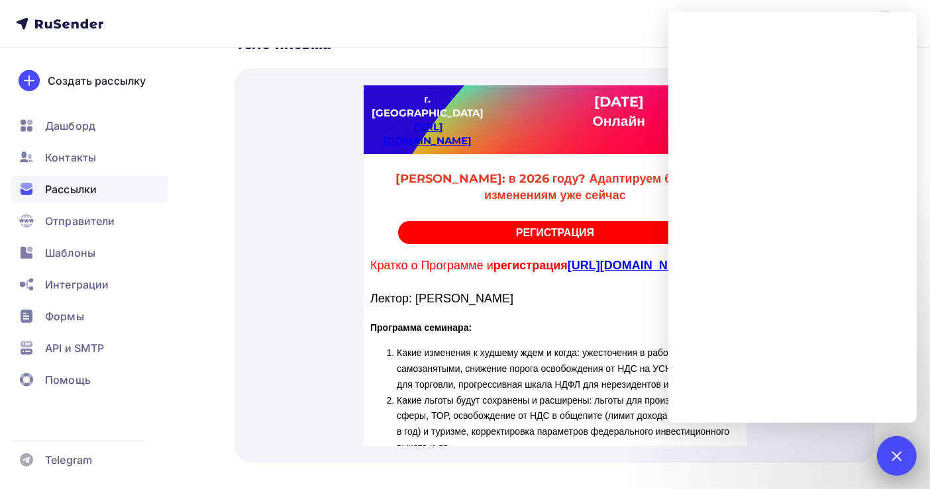
drag, startPoint x: 903, startPoint y: 458, endPoint x: 922, endPoint y: 420, distance: 42.9
click at [903, 458] on div at bounding box center [896, 456] width 18 height 18
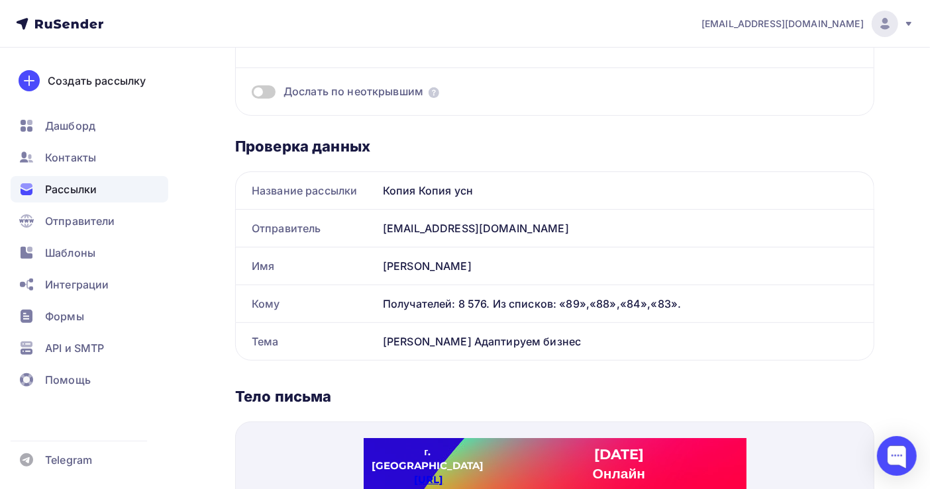
scroll to position [553, 0]
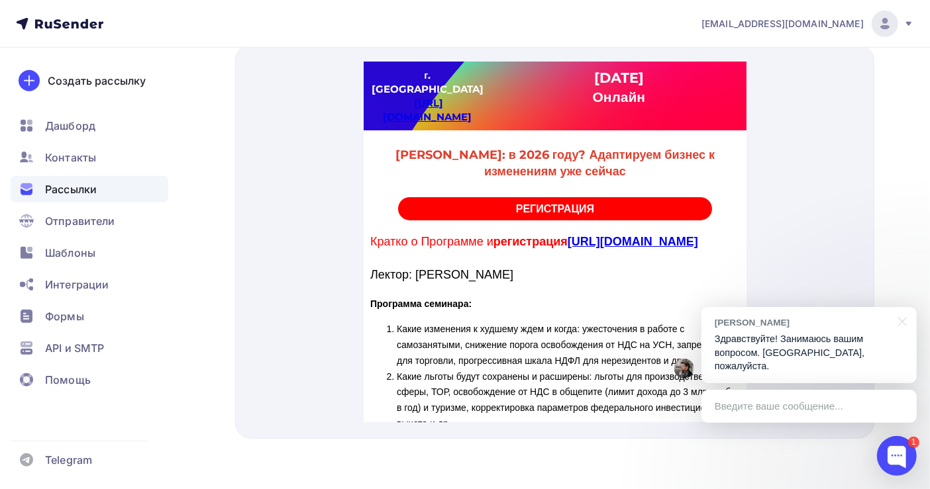
click at [823, 345] on div "[PERSON_NAME]! Занимаюсь вашим вопросом. [GEOGRAPHIC_DATA], пожалуйста." at bounding box center [808, 345] width 215 height 76
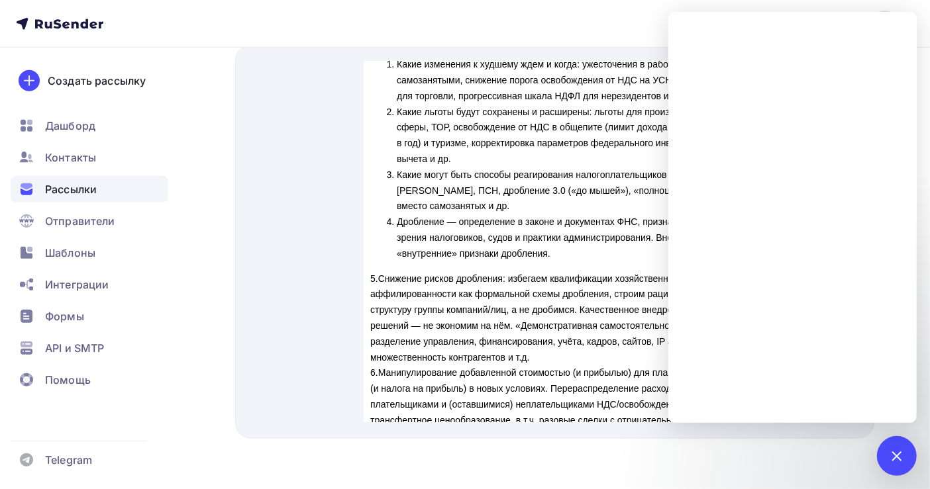
scroll to position [587, 0]
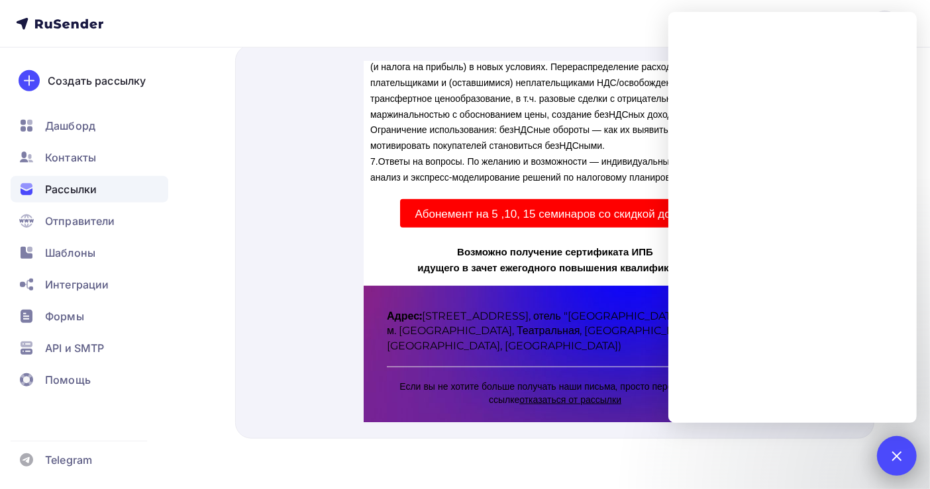
click at [884, 462] on div "1" at bounding box center [897, 456] width 40 height 40
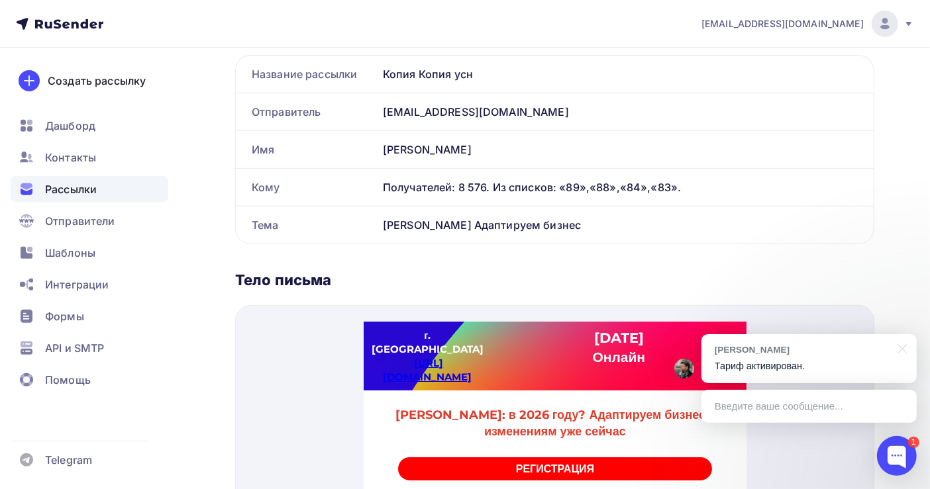
scroll to position [265, 0]
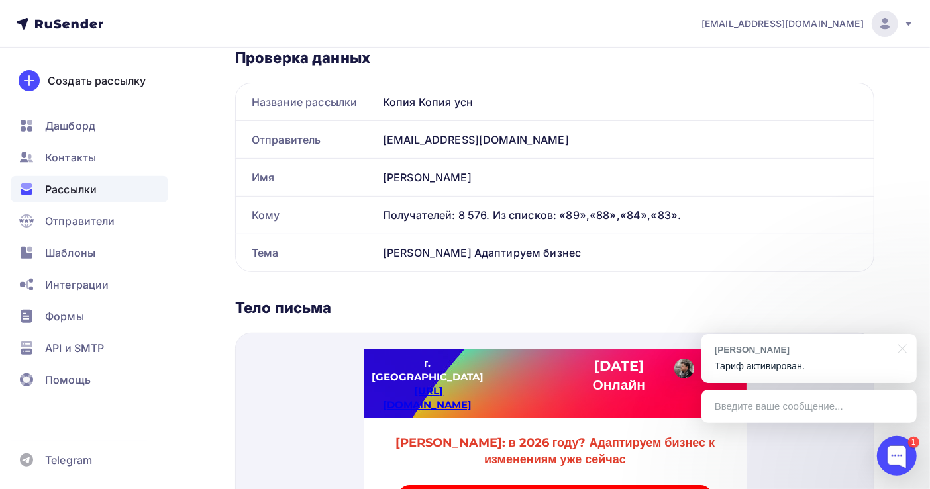
click at [68, 183] on span "Рассылки" at bounding box center [71, 189] width 52 height 16
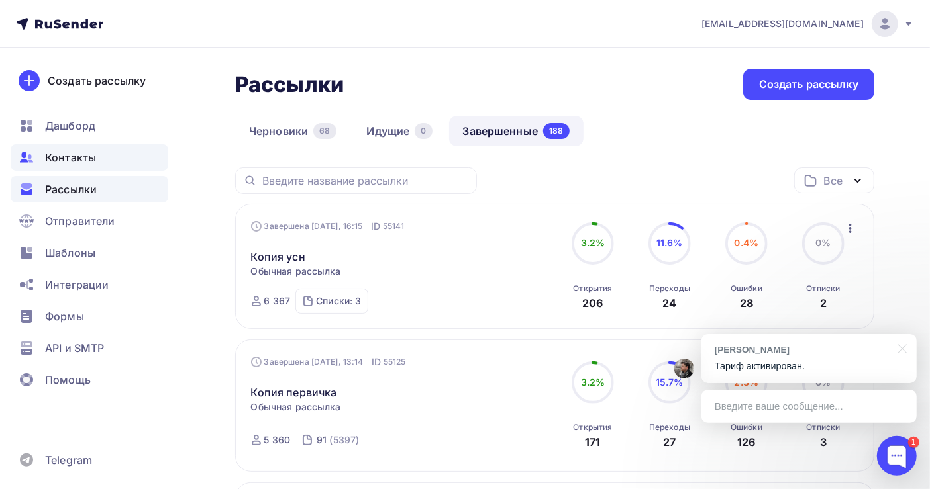
click at [91, 158] on span "Контакты" at bounding box center [70, 158] width 51 height 16
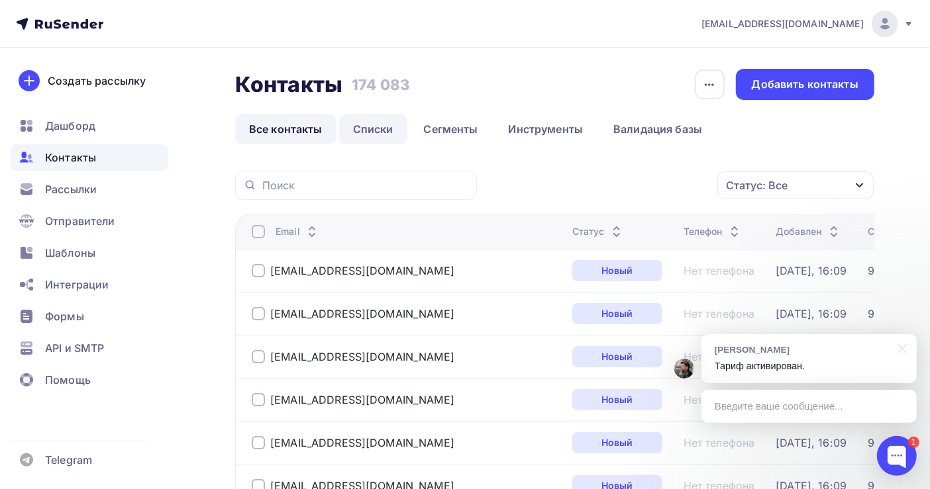
click at [351, 129] on link "Списки" at bounding box center [373, 129] width 68 height 30
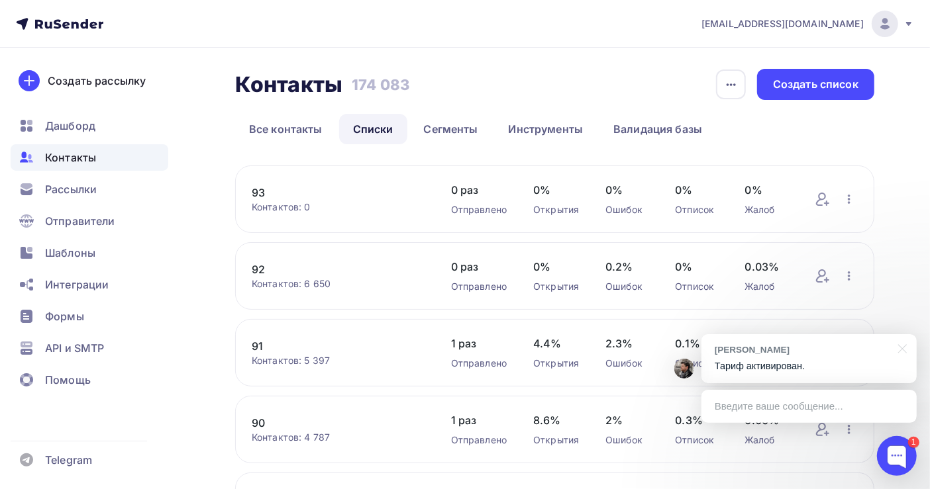
click at [83, 156] on span "Контакты" at bounding box center [70, 158] width 51 height 16
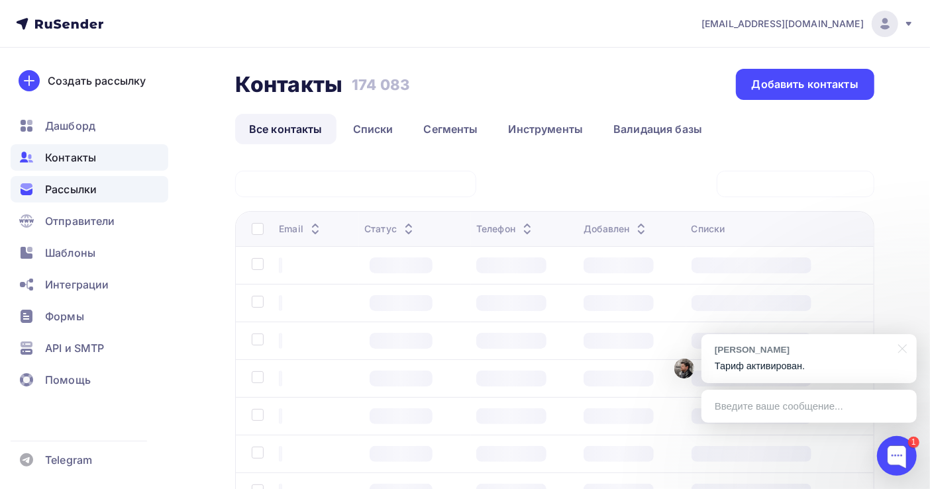
click at [81, 187] on span "Рассылки" at bounding box center [71, 189] width 52 height 16
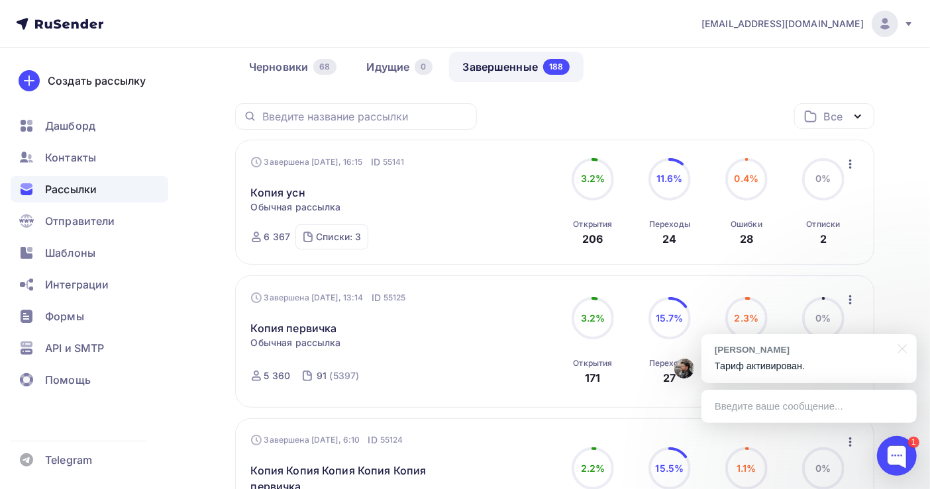
scroll to position [88, 0]
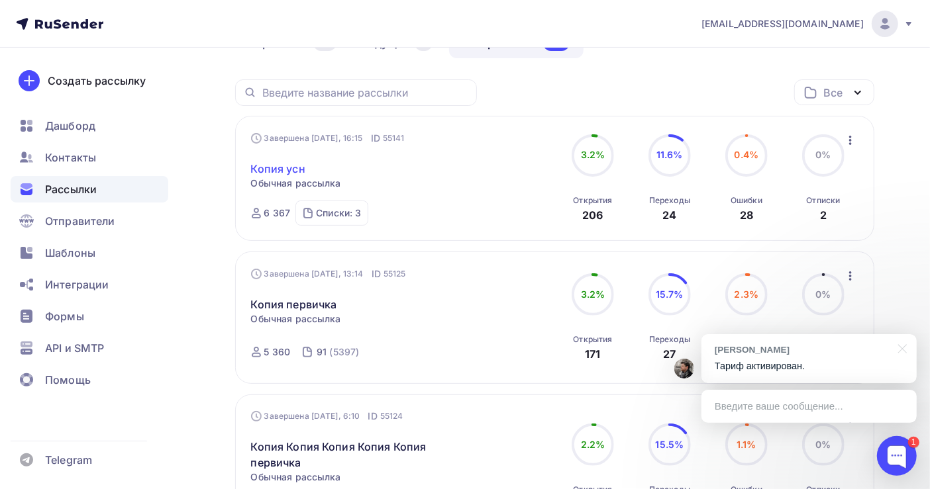
click at [287, 172] on link "Копия усн" at bounding box center [278, 169] width 54 height 16
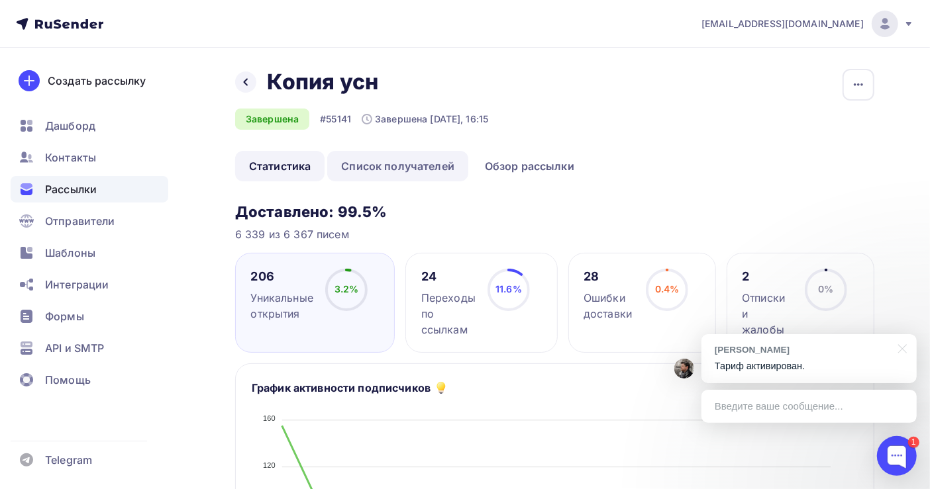
click at [389, 168] on link "Список получателей" at bounding box center [397, 166] width 141 height 30
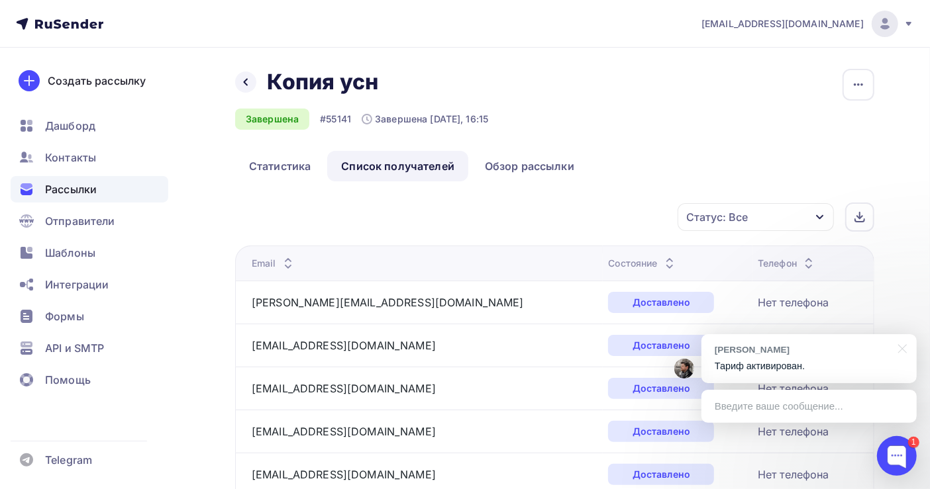
click at [56, 190] on span "Рассылки" at bounding box center [71, 189] width 52 height 16
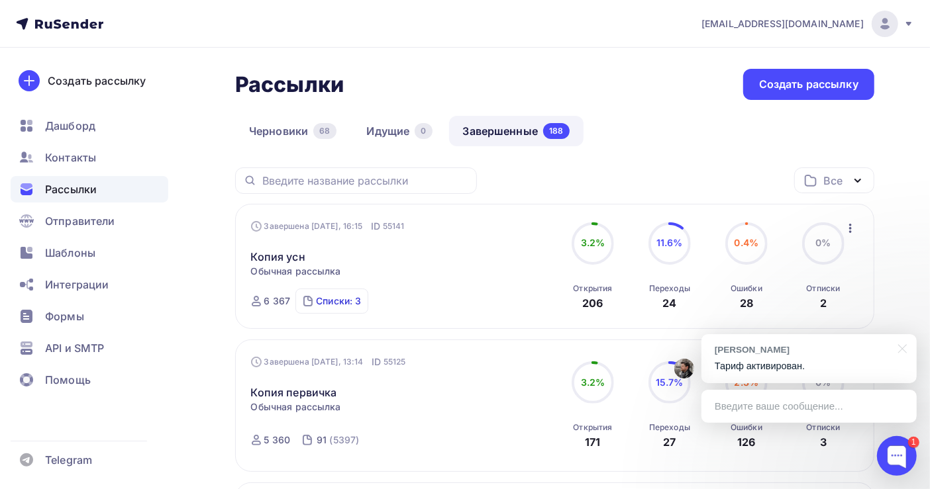
click at [349, 303] on div "Списки: 3" at bounding box center [338, 301] width 45 height 13
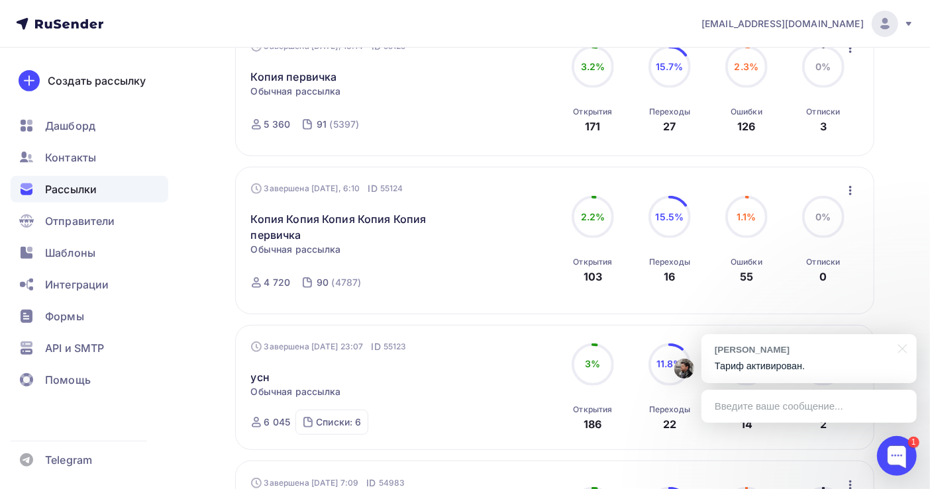
scroll to position [353, 0]
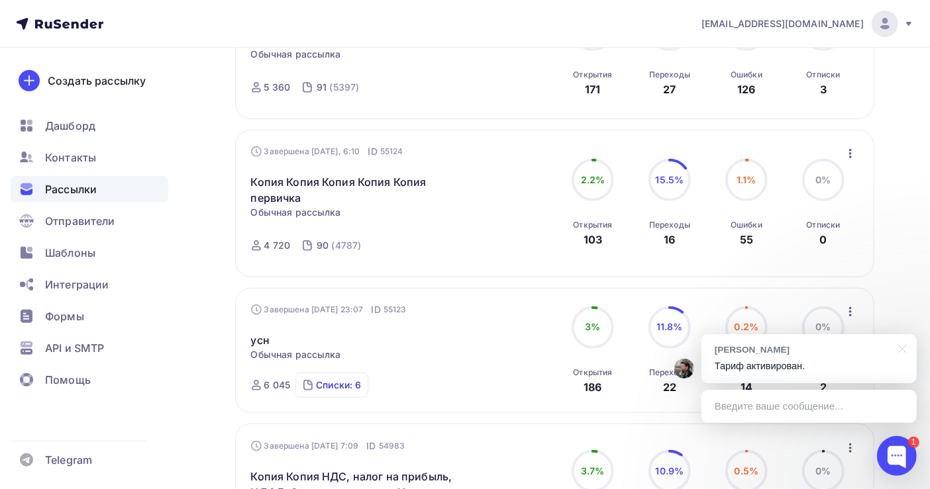
click at [351, 379] on div "Списки: 6" at bounding box center [338, 385] width 45 height 13
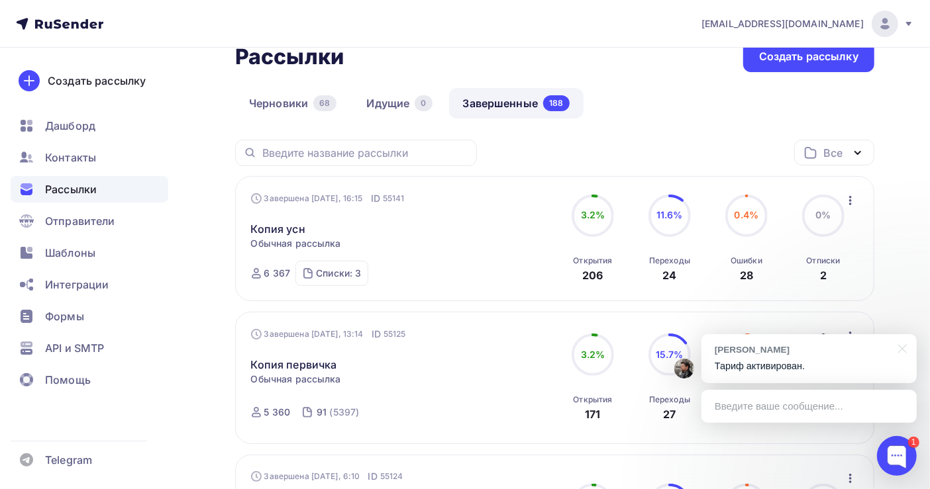
scroll to position [88, 0]
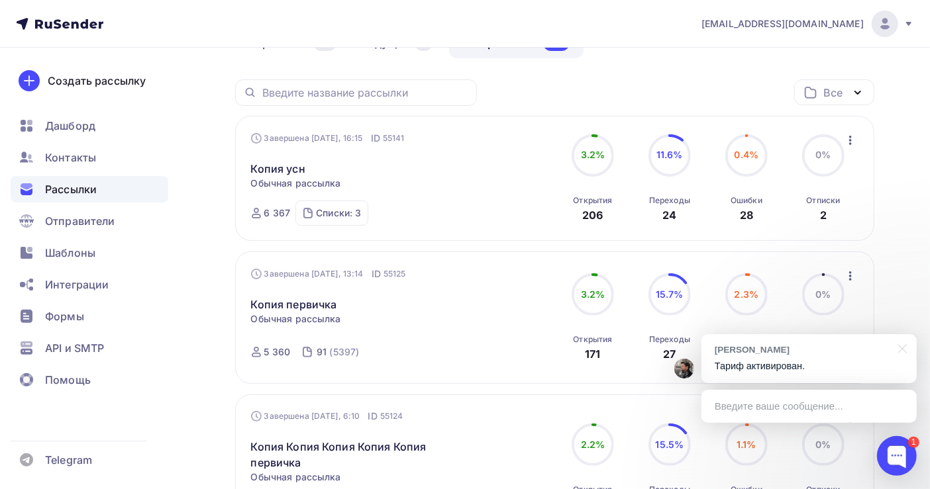
click at [849, 144] on icon "button" at bounding box center [850, 140] width 3 height 9
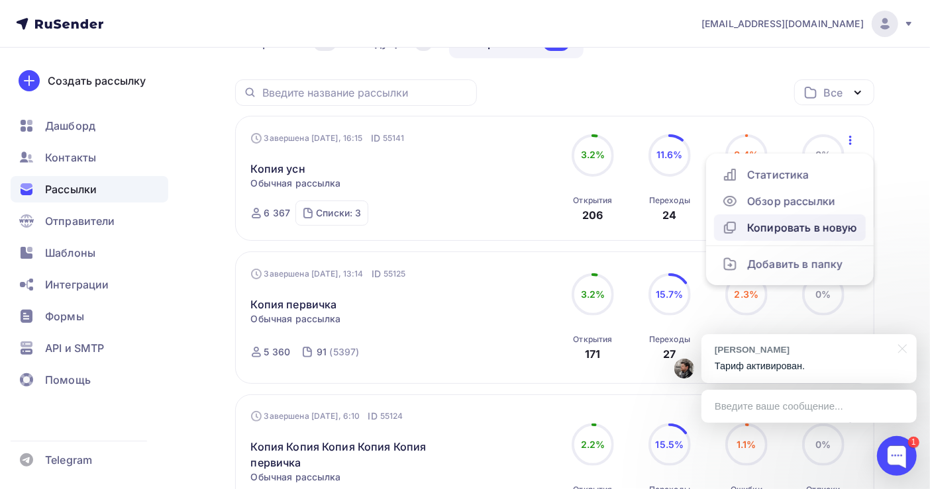
click at [784, 230] on div "Копировать в новую" at bounding box center [790, 228] width 136 height 16
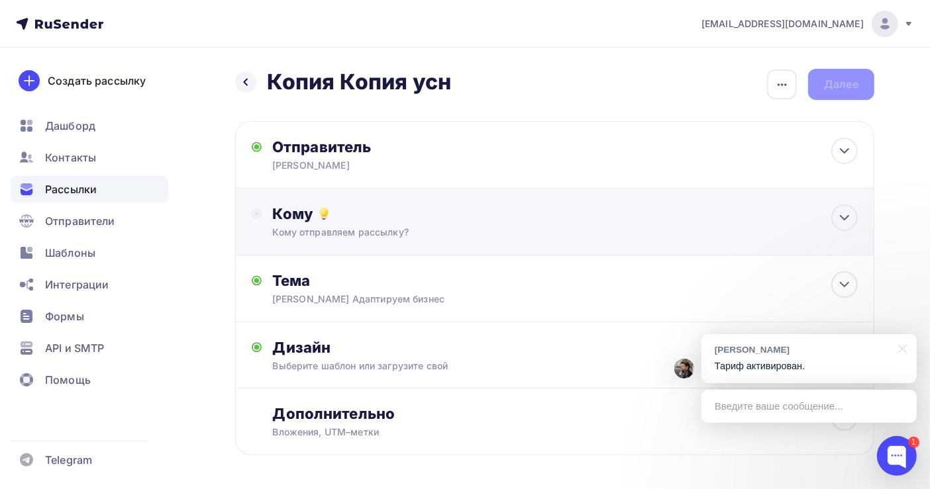
click at [334, 227] on div "Кому отправляем рассылку?" at bounding box center [535, 232] width 527 height 13
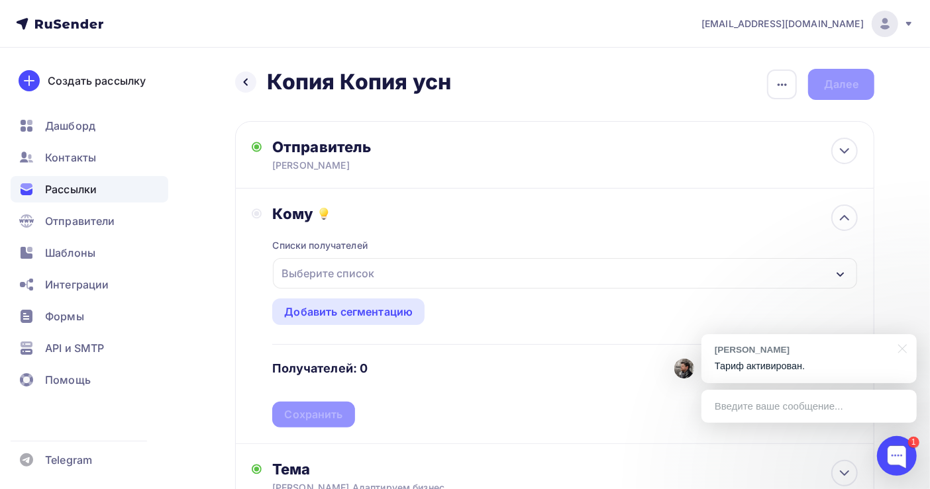
click at [338, 274] on div "Выберите список" at bounding box center [327, 274] width 103 height 24
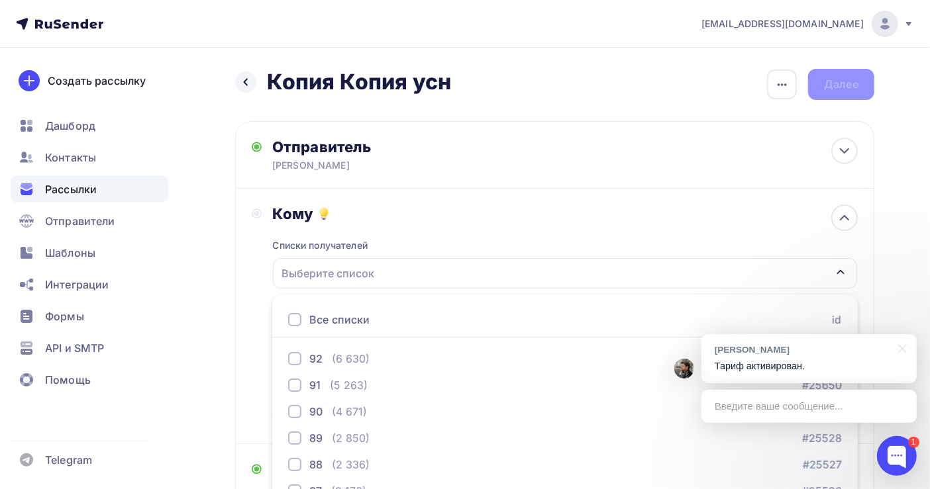
scroll to position [148, 0]
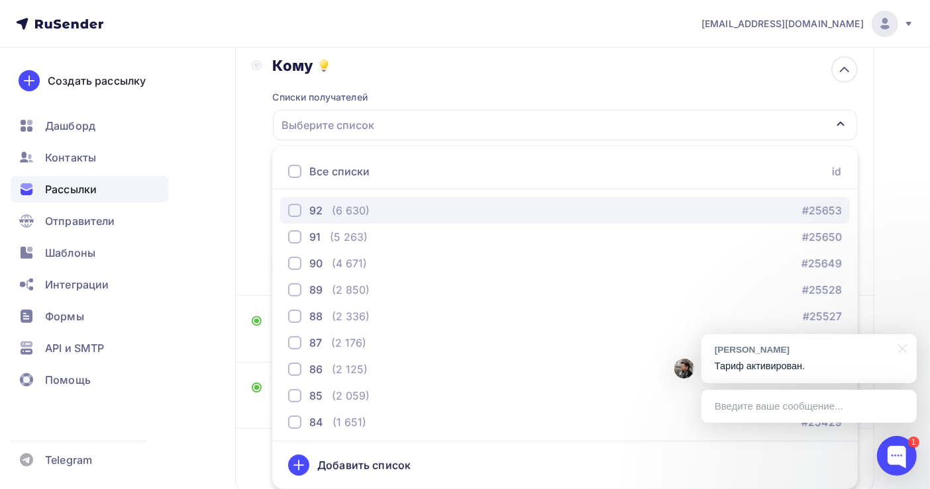
click at [366, 205] on div "(6 630)" at bounding box center [351, 211] width 38 height 16
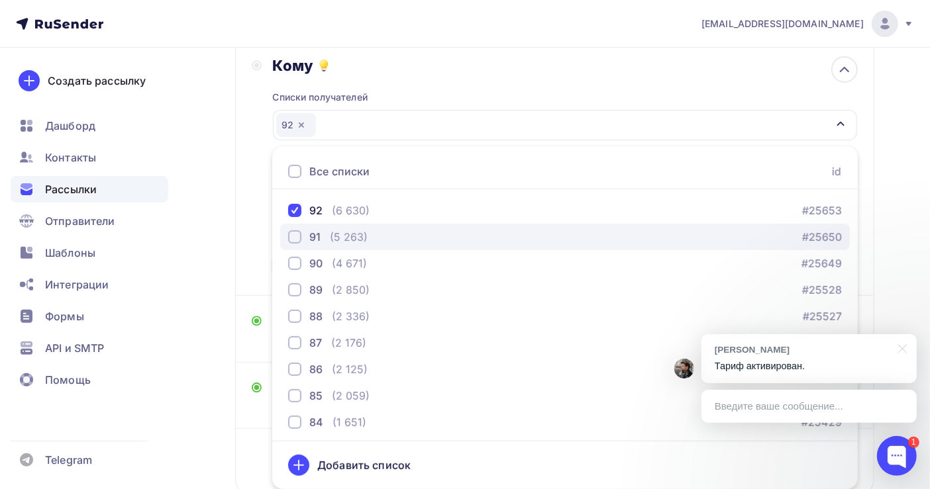
click at [374, 232] on div "91 (5 263) #25650" at bounding box center [565, 237] width 554 height 16
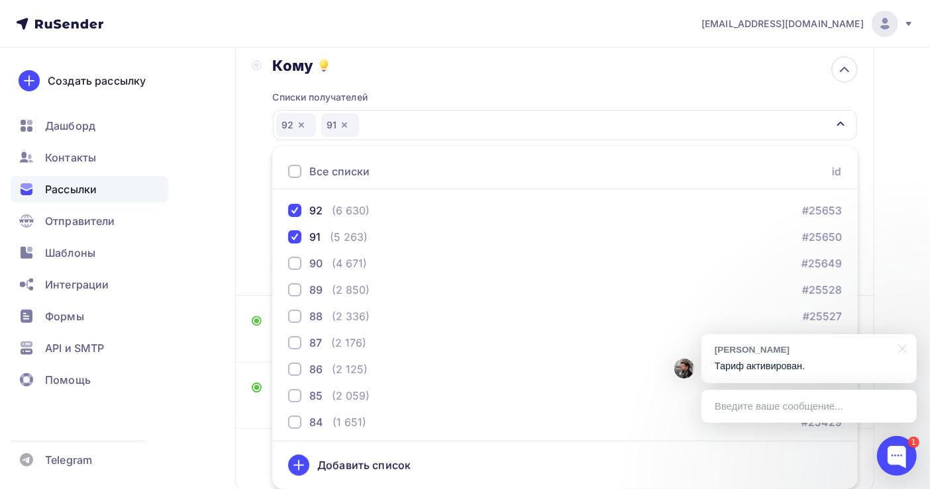
click at [897, 155] on div "Назад Копия Копия усн Копия Копия усн Закончить позже Переименовать рассылку Уд…" at bounding box center [465, 240] width 930 height 682
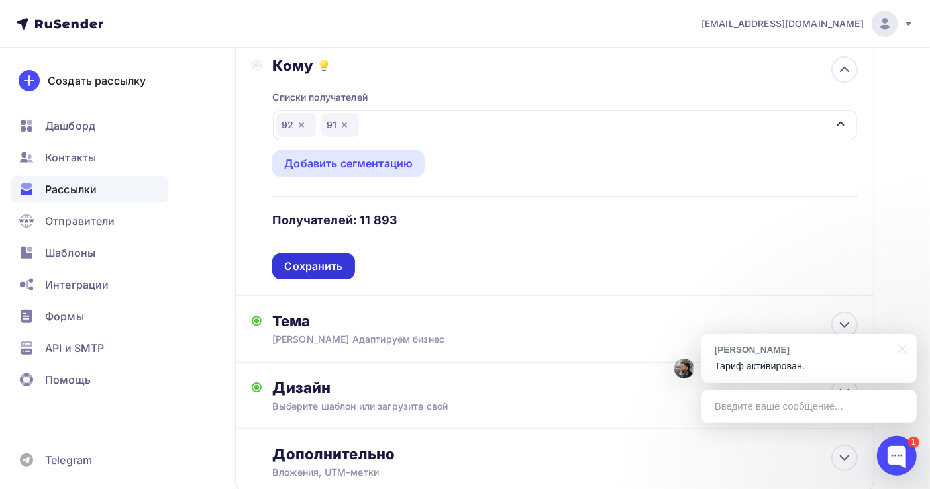
click at [309, 268] on div "Сохранить" at bounding box center [313, 266] width 58 height 15
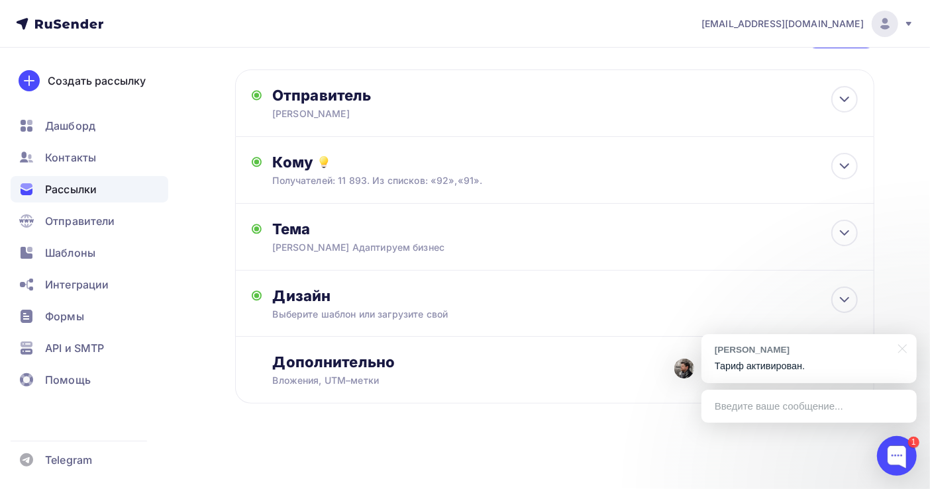
scroll to position [0, 0]
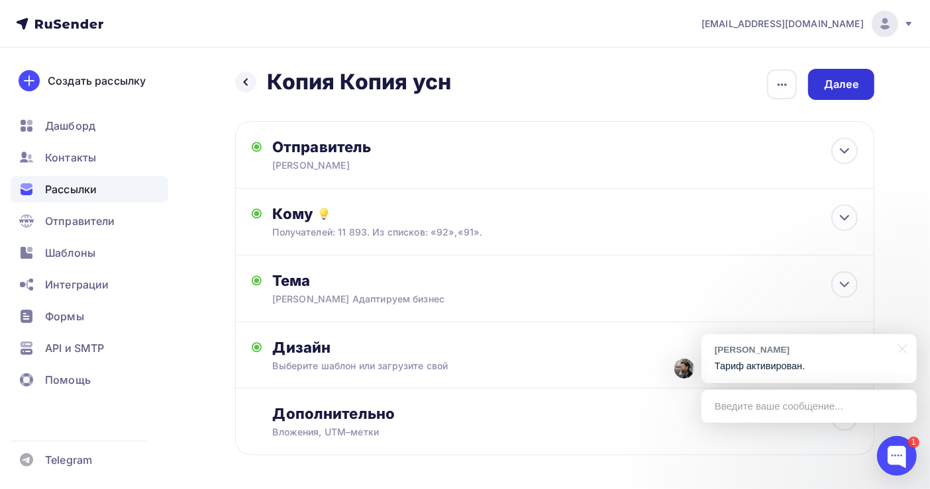
click at [842, 88] on div "Далее" at bounding box center [841, 84] width 34 height 15
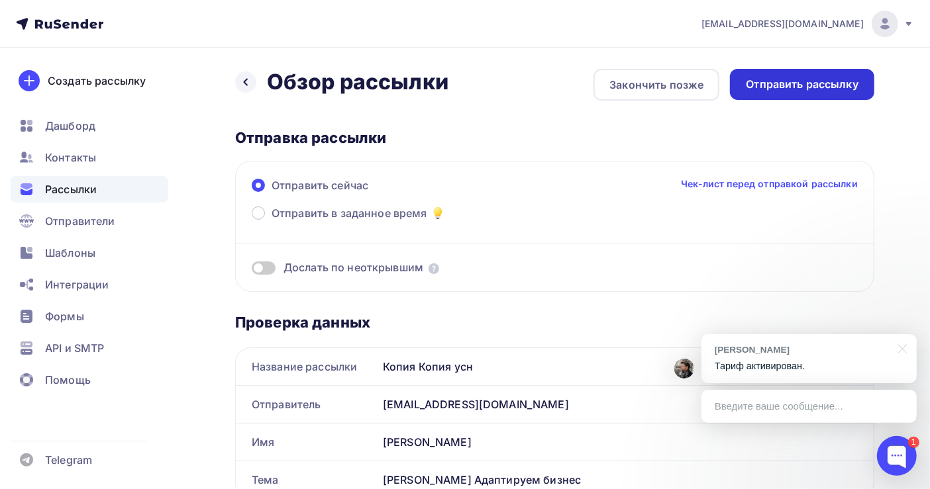
click at [795, 78] on div "Отправить рассылку" at bounding box center [802, 84] width 113 height 15
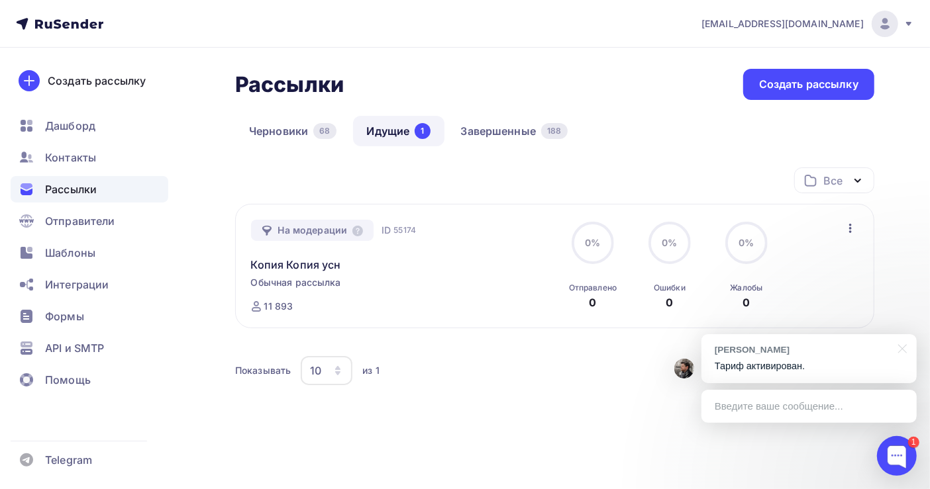
click at [787, 360] on p "Тариф активирован." at bounding box center [809, 367] width 189 height 14
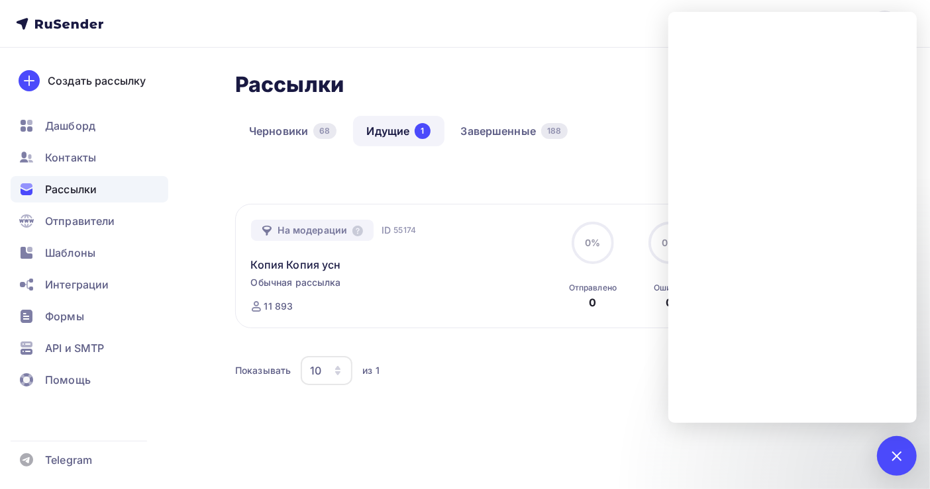
click at [381, 130] on link "Идущие 1" at bounding box center [398, 131] width 91 height 30
click at [97, 189] on div "Рассылки" at bounding box center [90, 189] width 158 height 26
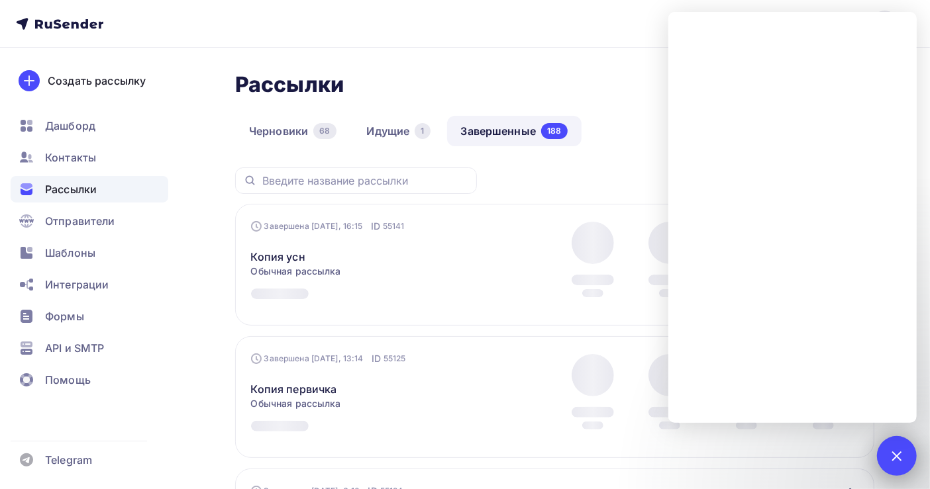
click at [891, 457] on div at bounding box center [896, 456] width 18 height 18
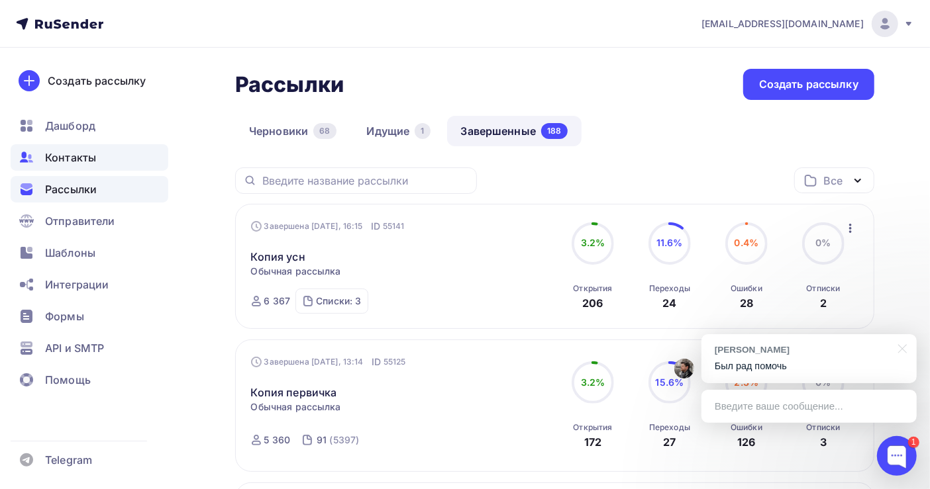
click at [58, 158] on span "Контакты" at bounding box center [70, 158] width 51 height 16
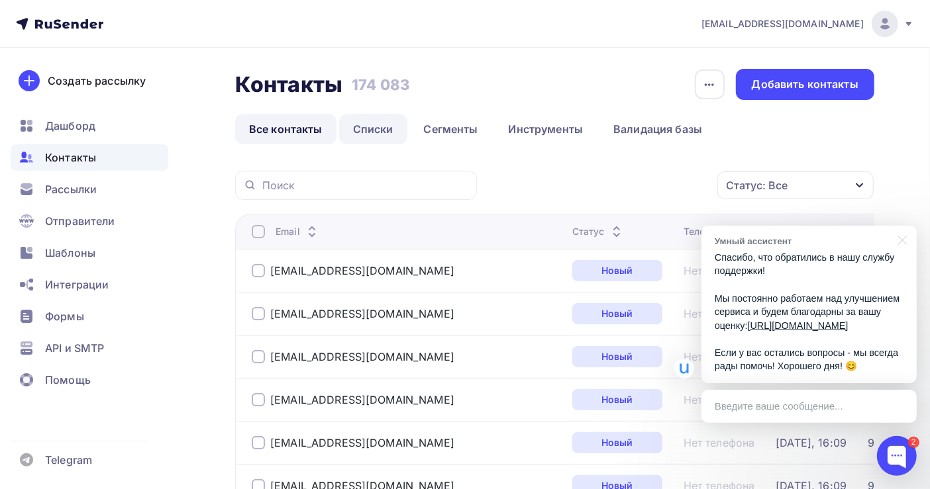
click at [368, 132] on link "Списки" at bounding box center [373, 129] width 68 height 30
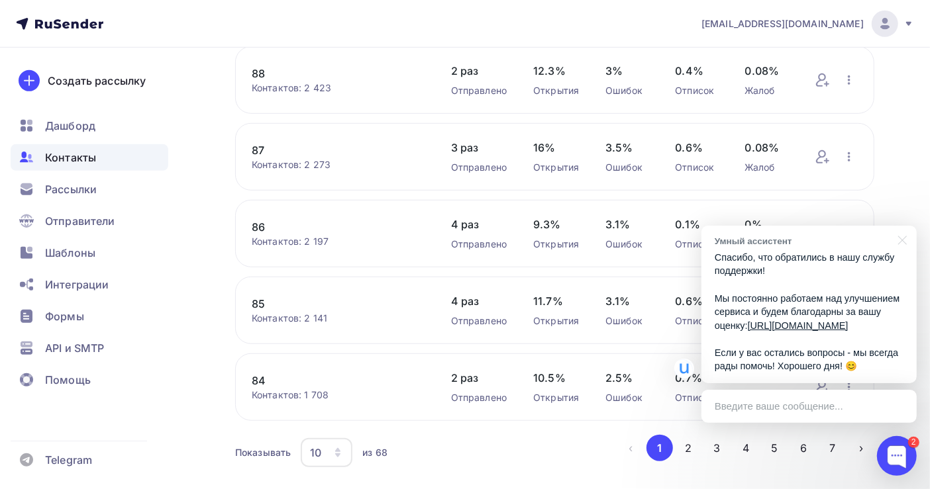
scroll to position [544, 0]
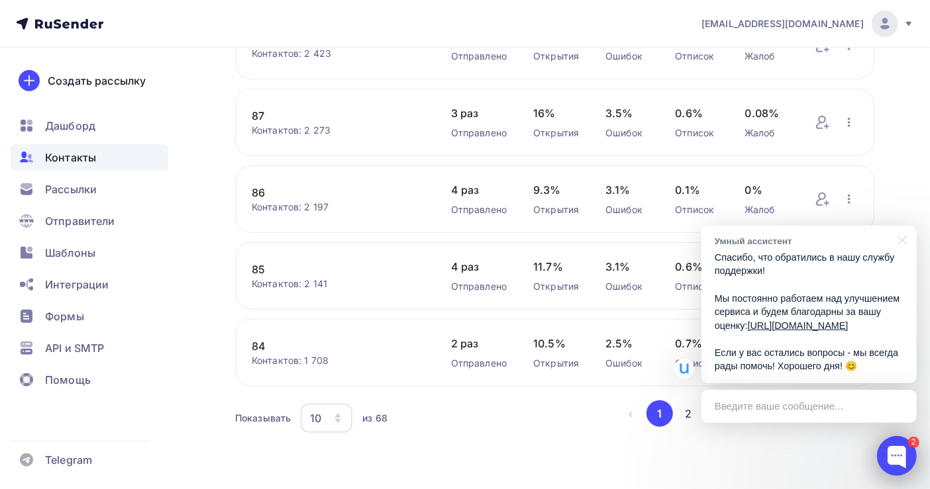
click at [896, 453] on div at bounding box center [897, 456] width 40 height 40
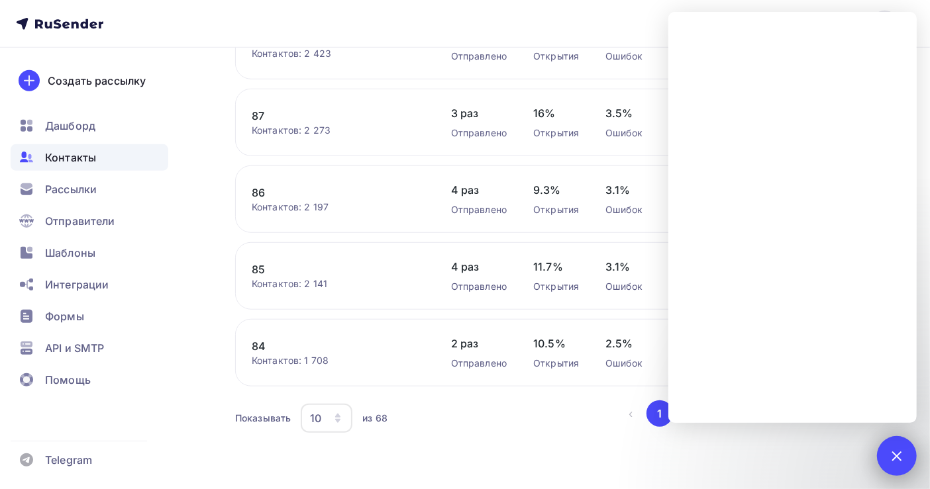
click at [891, 452] on div at bounding box center [896, 456] width 18 height 18
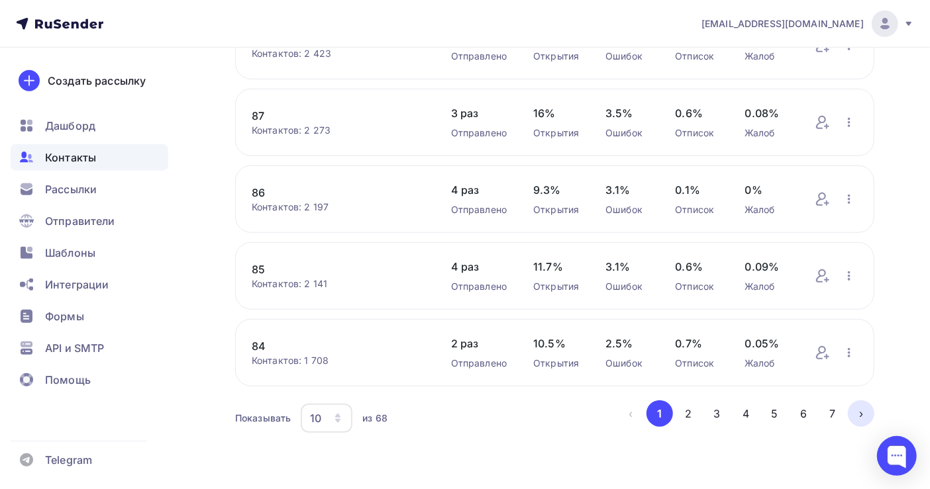
click at [862, 415] on button "›" at bounding box center [861, 414] width 26 height 26
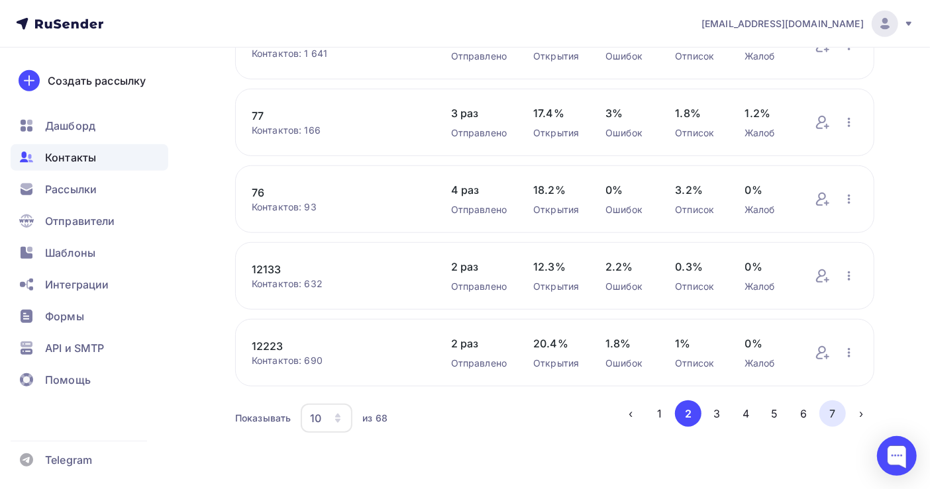
click at [830, 414] on button "7" at bounding box center [832, 414] width 26 height 26
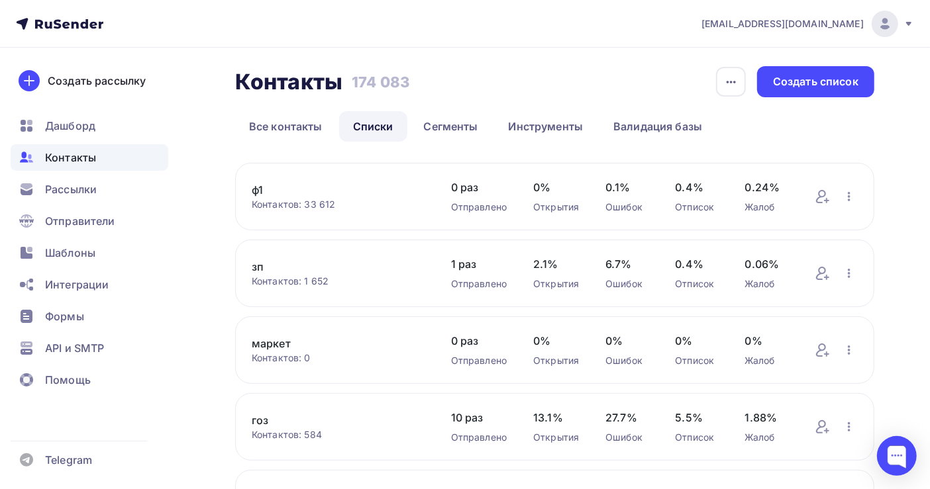
scroll to position [0, 0]
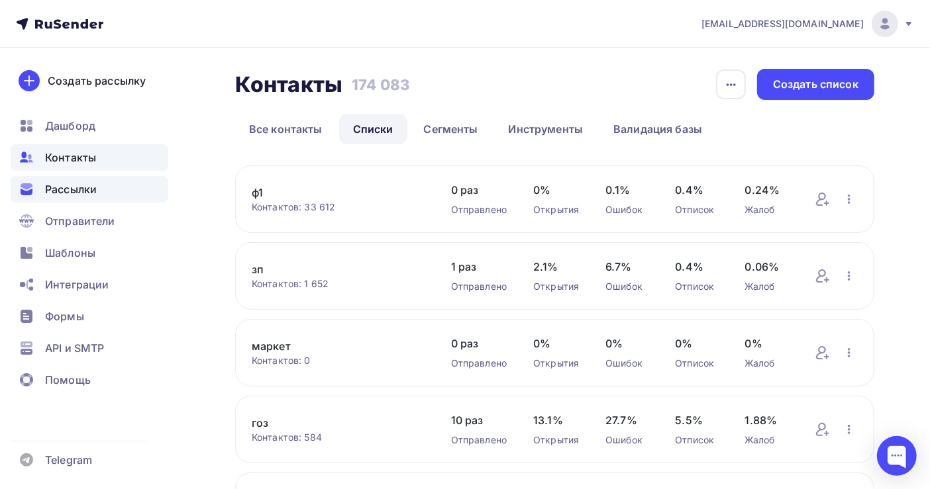
click at [70, 185] on span "Рассылки" at bounding box center [71, 189] width 52 height 16
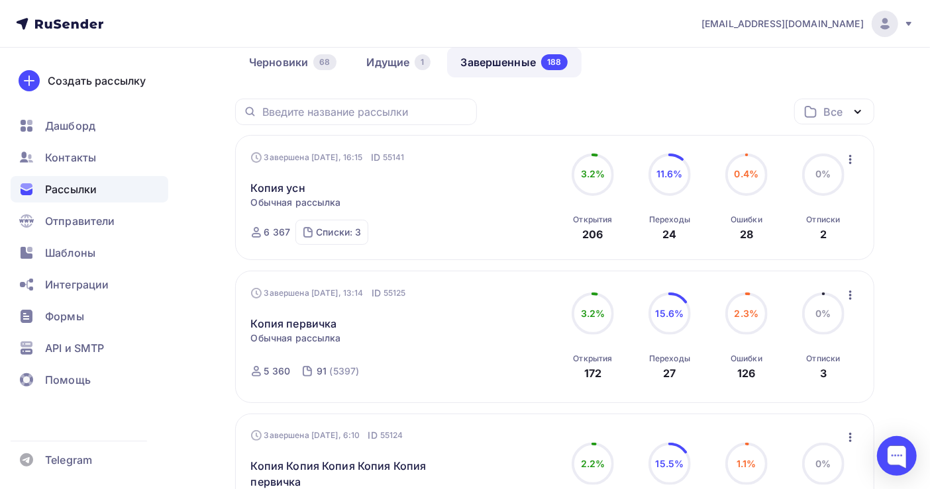
scroll to position [88, 0]
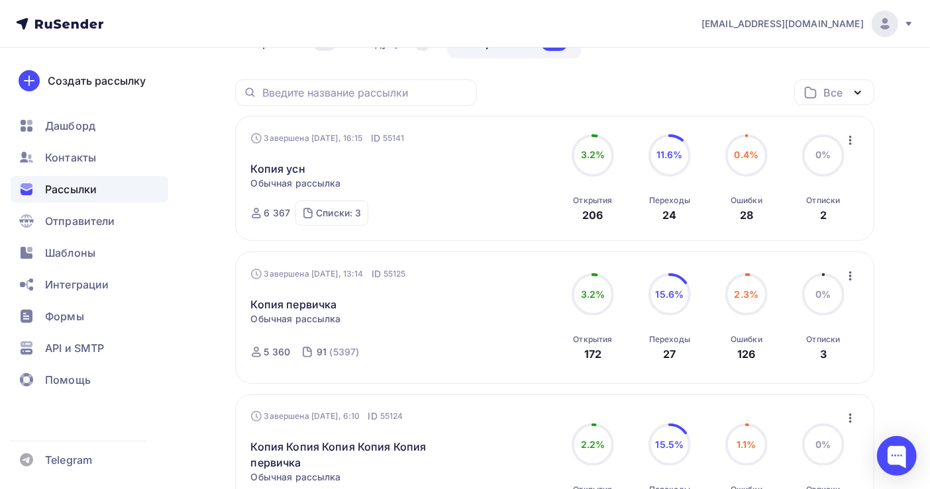
click at [74, 187] on span "Рассылки" at bounding box center [71, 189] width 52 height 16
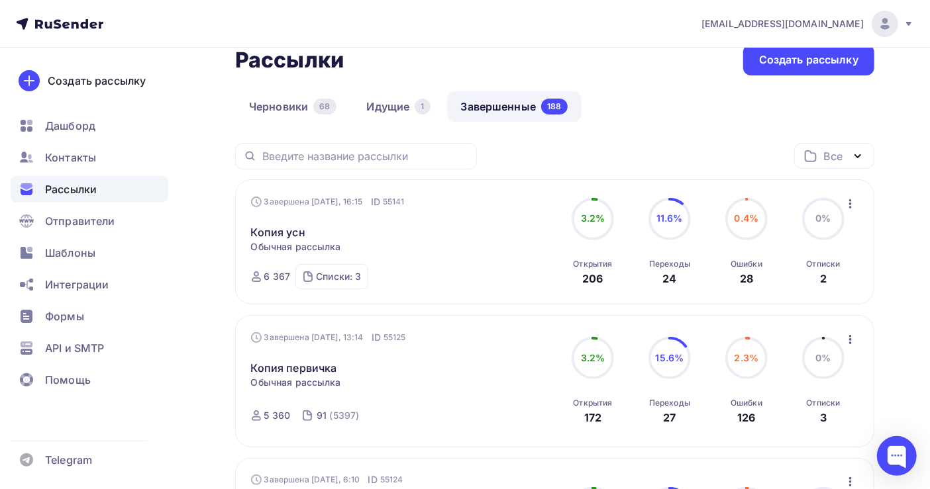
scroll to position [0, 0]
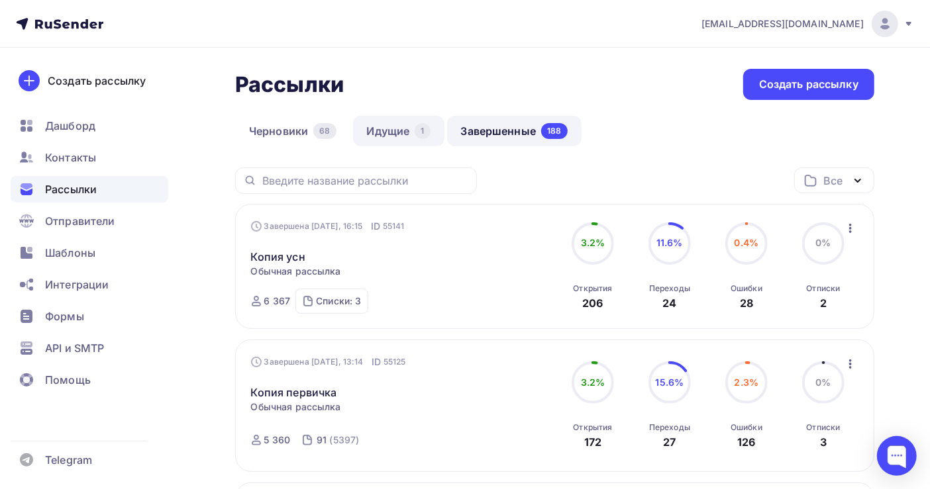
click at [379, 128] on link "Идущие 1" at bounding box center [398, 131] width 91 height 30
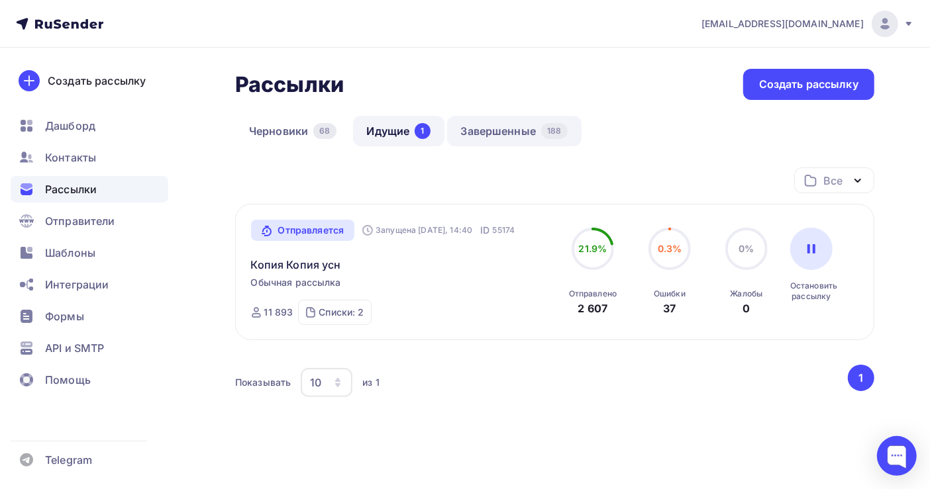
click at [496, 131] on link "Завершенные 188" at bounding box center [514, 131] width 134 height 30
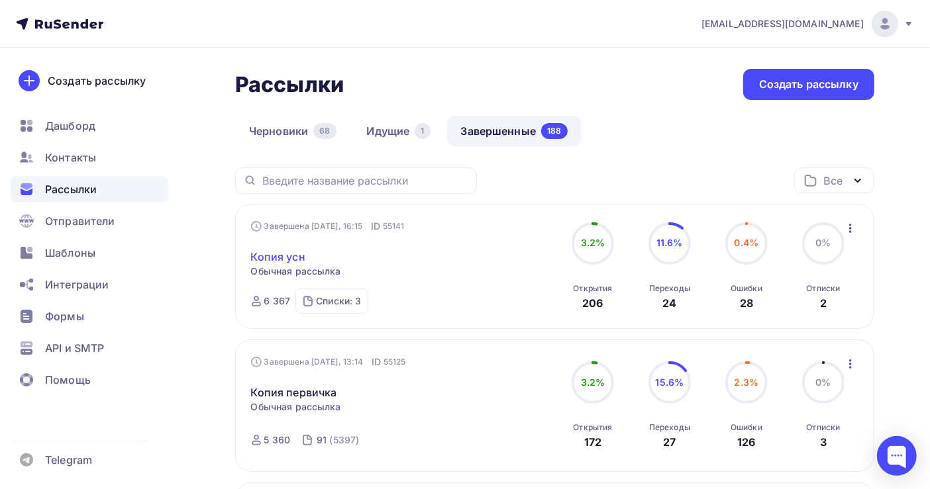
click at [273, 256] on link "Копия усн" at bounding box center [278, 257] width 54 height 16
click at [346, 301] on div "Списки: 3" at bounding box center [338, 301] width 45 height 13
click at [597, 172] on div "Все Все папки Создать новую папку" at bounding box center [554, 186] width 639 height 36
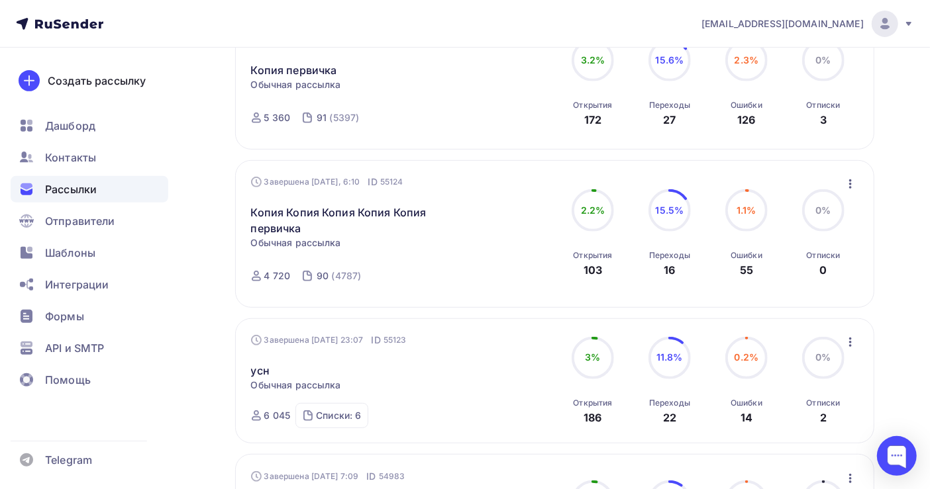
scroll to position [353, 0]
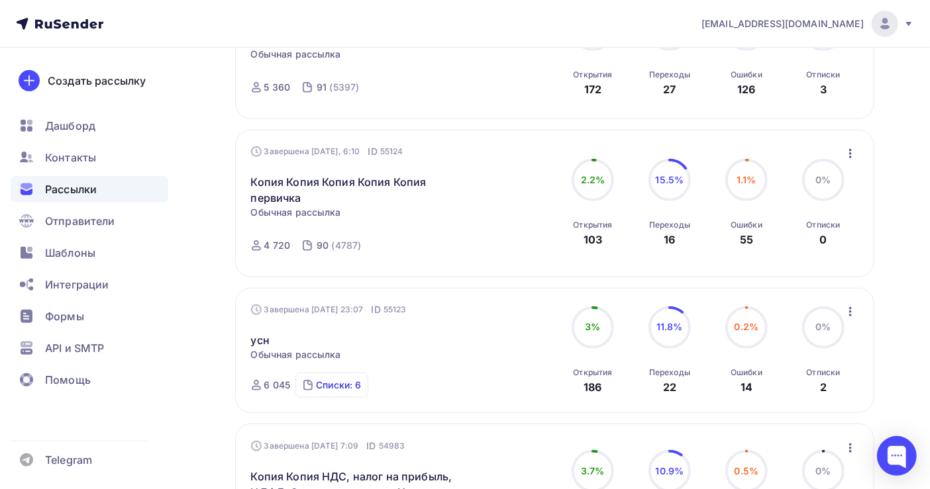
click at [334, 379] on div "Списки: 6" at bounding box center [338, 385] width 45 height 13
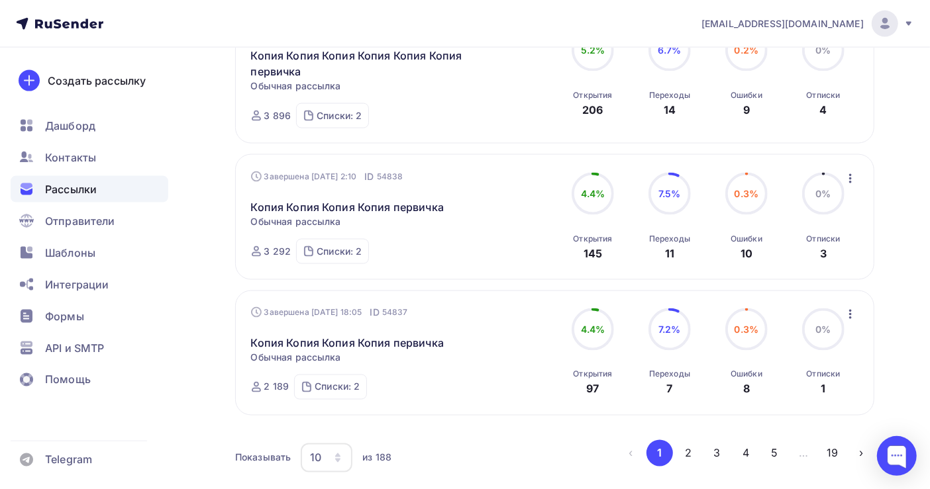
scroll to position [1236, 0]
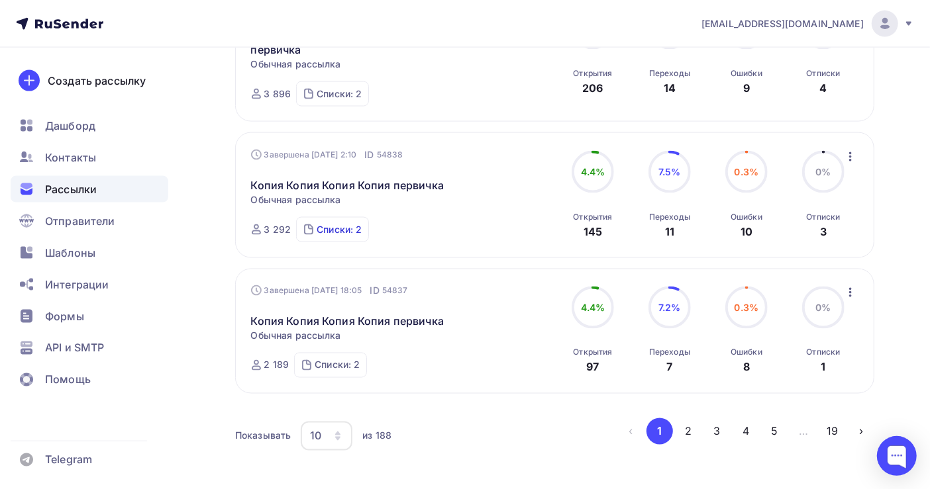
click at [333, 223] on div "Списки: 2" at bounding box center [339, 229] width 45 height 13
click at [332, 359] on div "Списки: 2" at bounding box center [337, 365] width 45 height 13
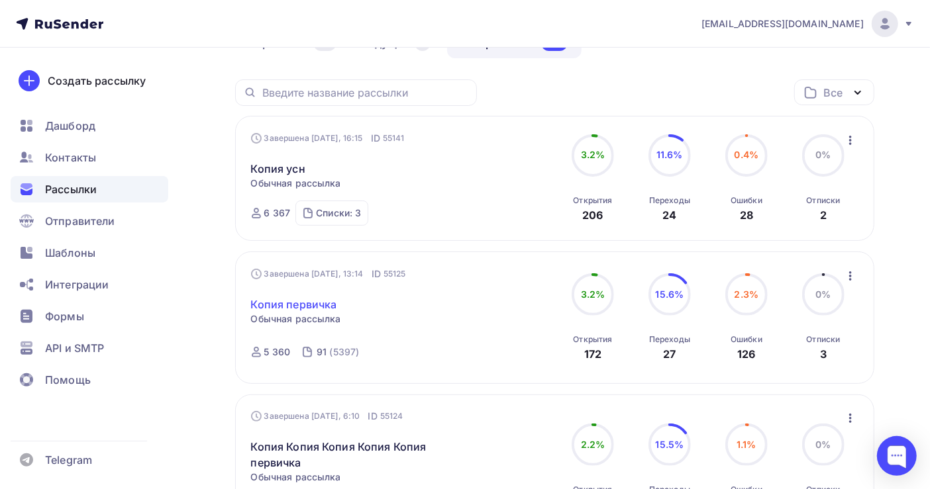
scroll to position [0, 0]
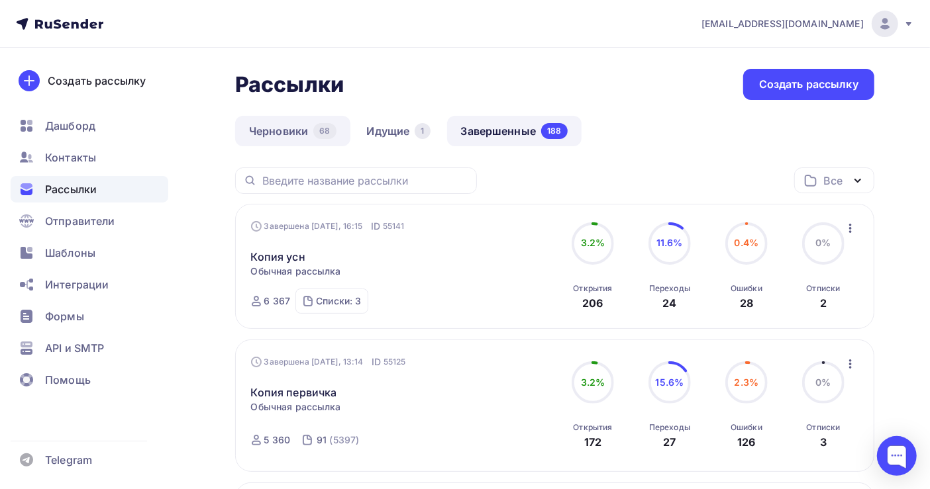
click at [285, 132] on link "Черновики 68" at bounding box center [292, 131] width 115 height 30
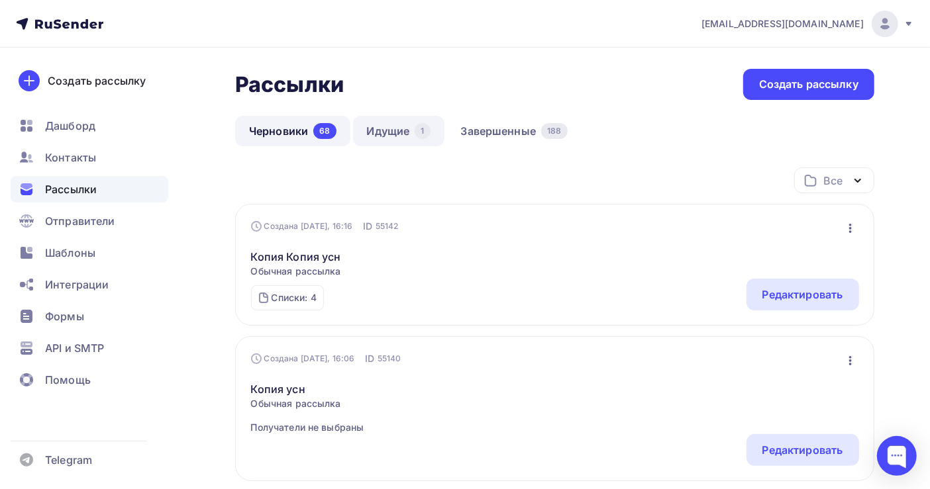
click at [381, 130] on link "Идущие 1" at bounding box center [398, 131] width 91 height 30
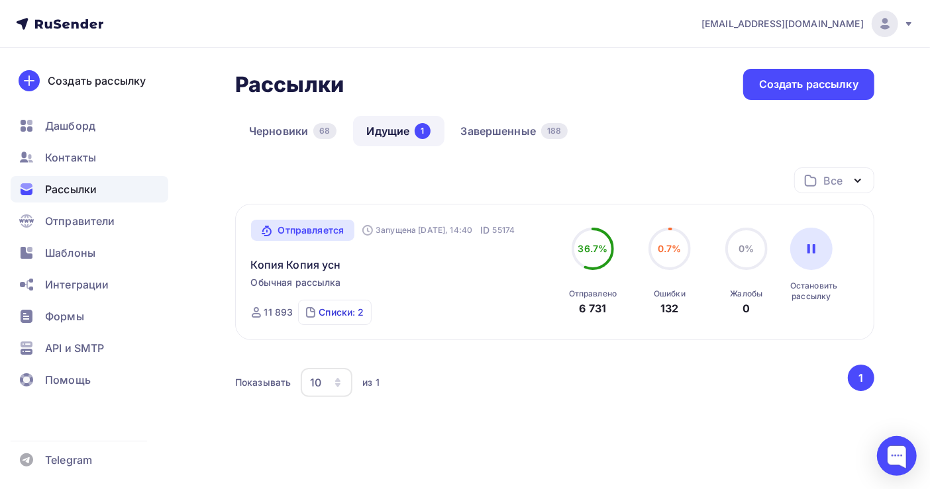
click at [341, 312] on div "Списки: 2" at bounding box center [341, 312] width 45 height 13
click at [519, 138] on link "Завершенные 188" at bounding box center [514, 131] width 134 height 30
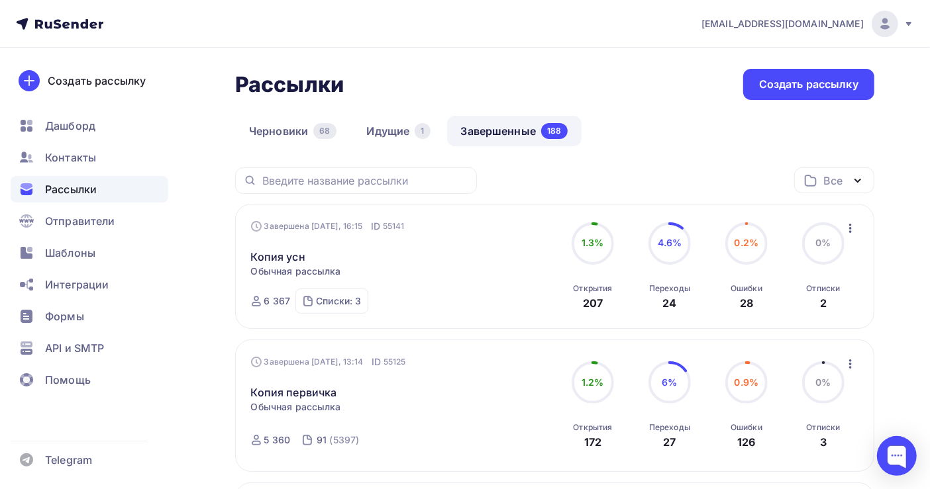
click at [848, 230] on icon "button" at bounding box center [850, 229] width 16 height 16
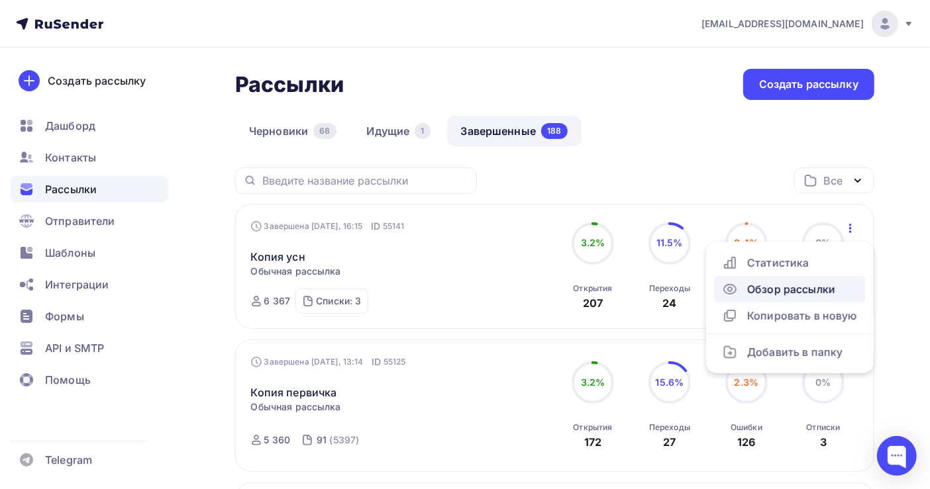
click at [794, 291] on div "Обзор рассылки" at bounding box center [790, 289] width 136 height 16
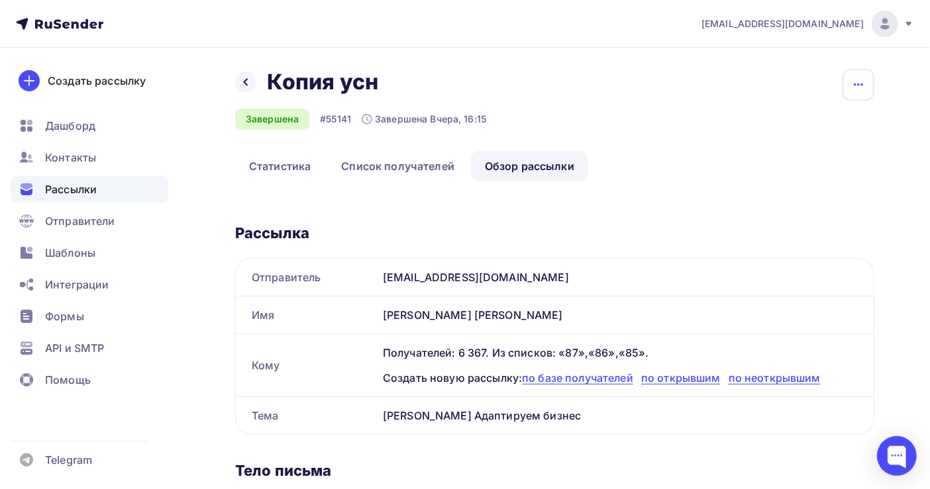
click at [864, 83] on icon "button" at bounding box center [858, 85] width 16 height 16
click at [805, 126] on div "Копировать" at bounding box center [807, 126] width 127 height 16
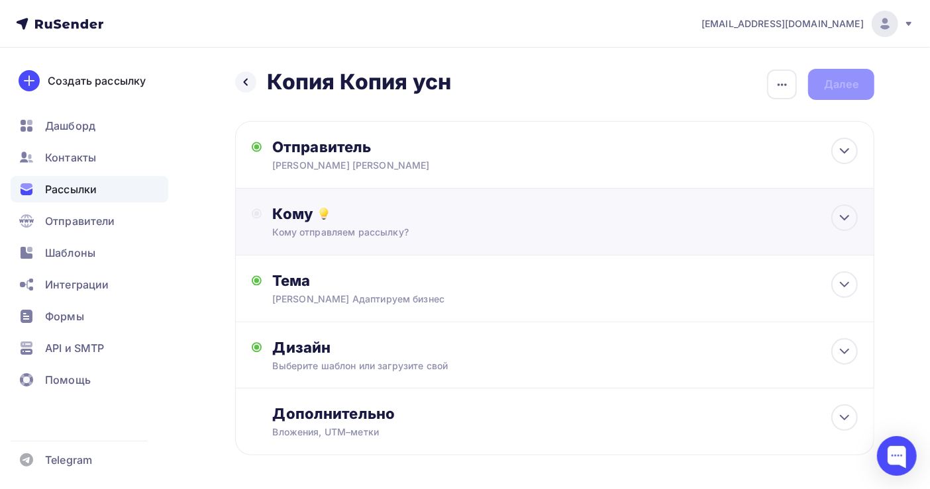
click at [332, 211] on div "Кому" at bounding box center [564, 214] width 585 height 19
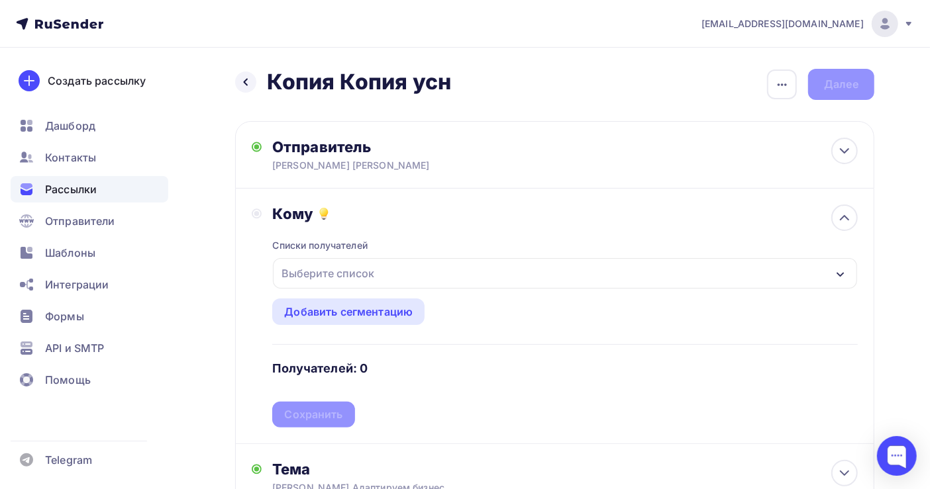
click at [343, 268] on div "Выберите список" at bounding box center [327, 274] width 103 height 24
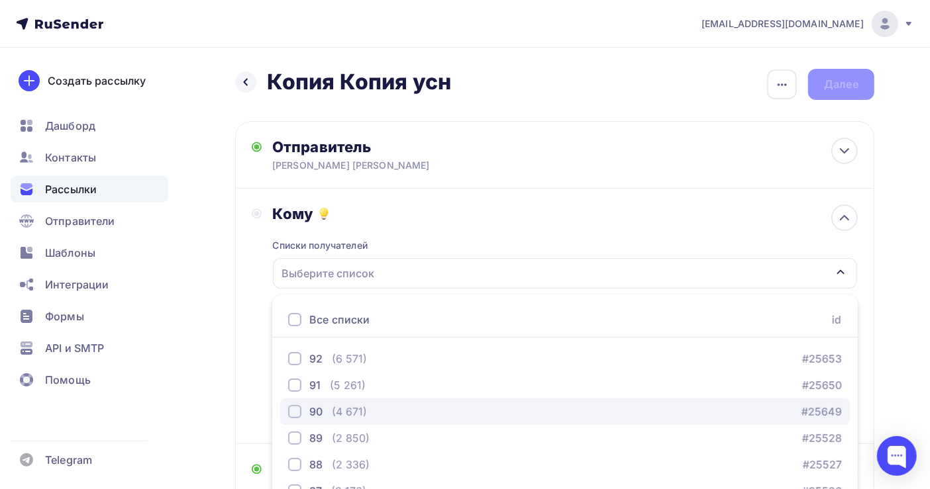
scroll to position [148, 0]
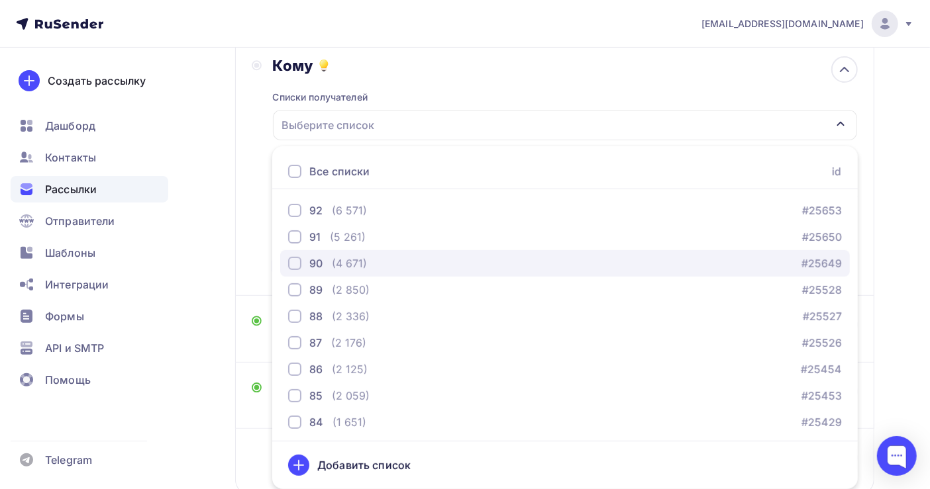
click at [351, 262] on div "(4 671)" at bounding box center [349, 264] width 35 height 16
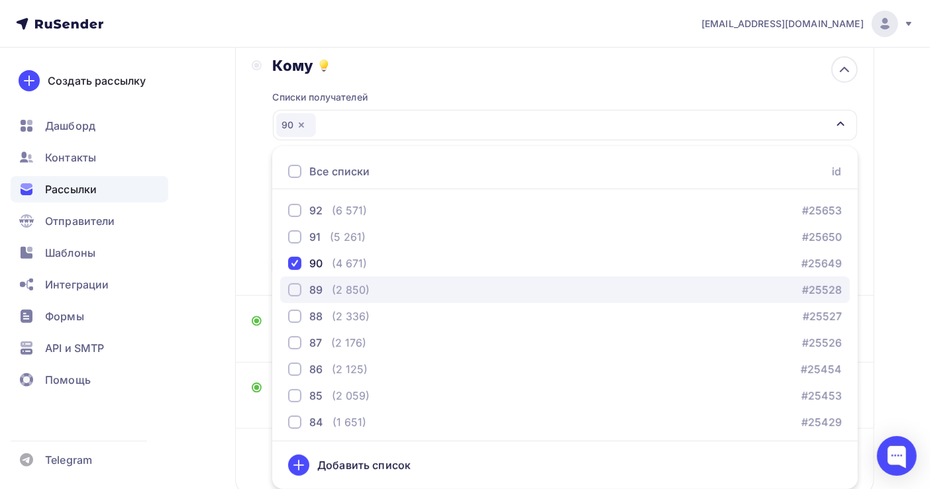
click at [354, 285] on div "(2 850)" at bounding box center [351, 290] width 38 height 16
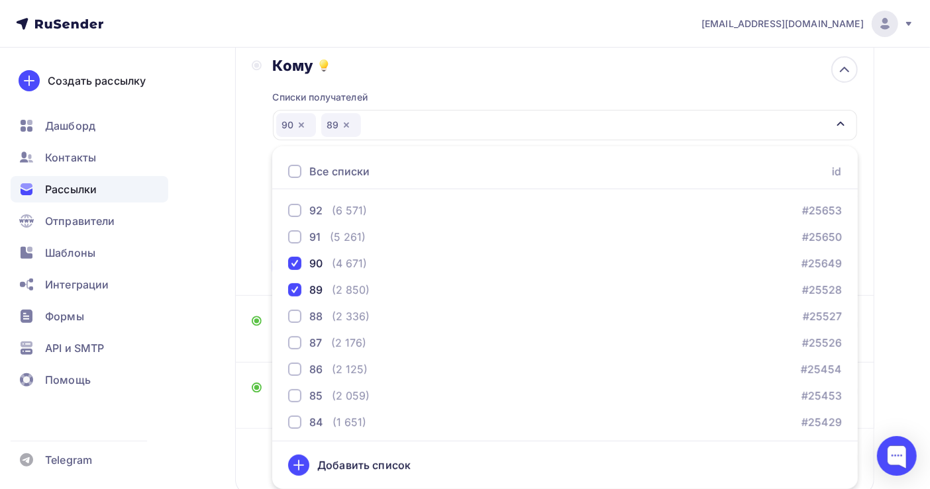
click at [921, 306] on div "Назад Копия Копия усн Копия Копия усн Закончить позже Переименовать рассылку Уд…" at bounding box center [465, 240] width 930 height 682
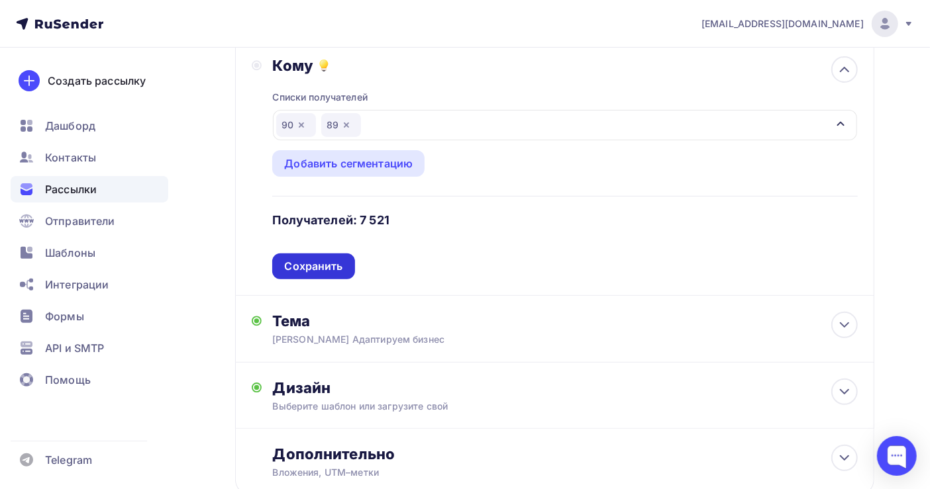
click at [334, 273] on div "Сохранить" at bounding box center [313, 266] width 58 height 15
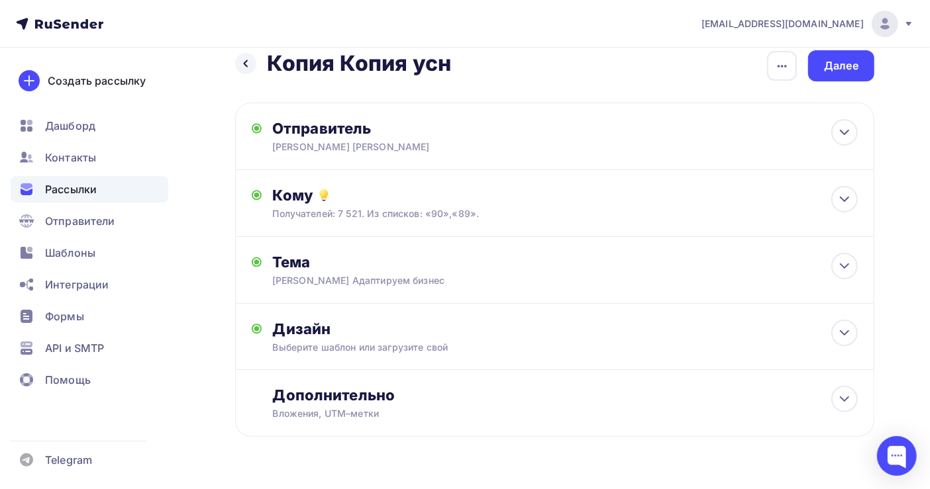
scroll to position [0, 0]
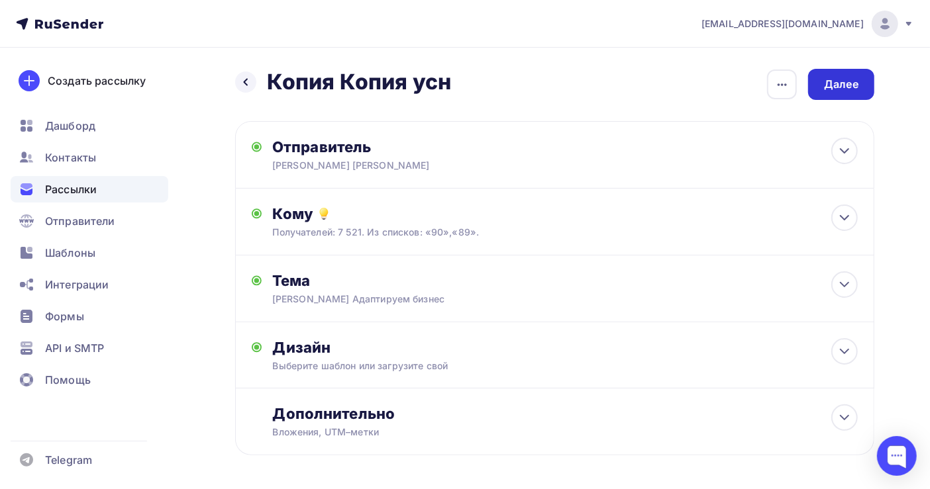
click at [829, 78] on div "Далее" at bounding box center [841, 84] width 34 height 15
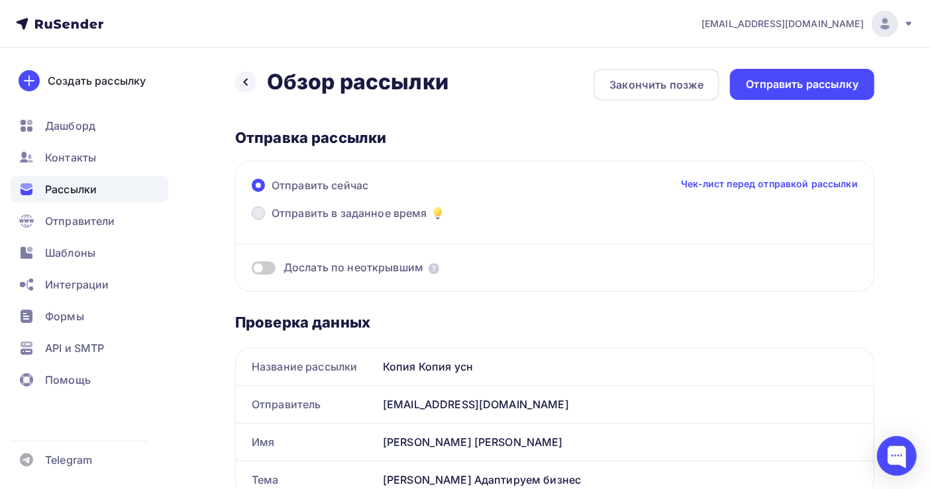
click at [319, 215] on span "Отправить в заданное время" at bounding box center [350, 213] width 156 height 16
click at [272, 221] on input "Отправить в заданное время" at bounding box center [272, 221] width 0 height 0
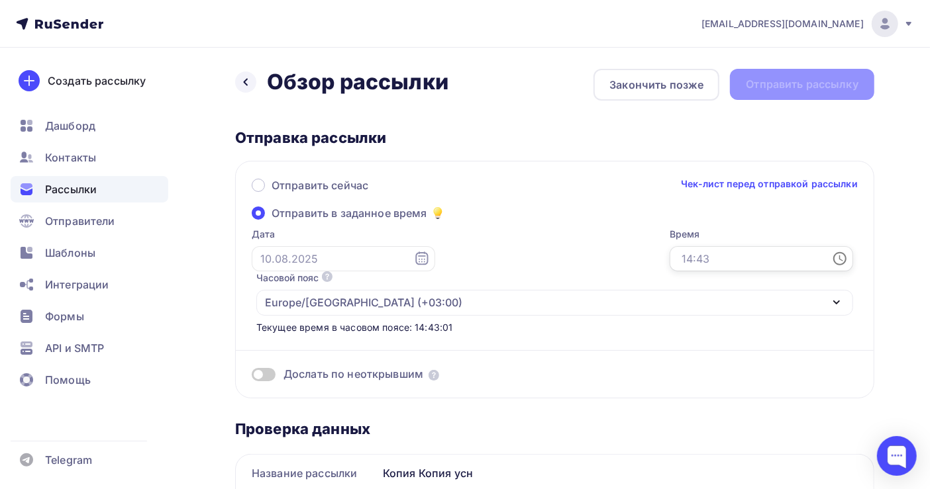
click at [670, 259] on input "text" at bounding box center [761, 258] width 183 height 25
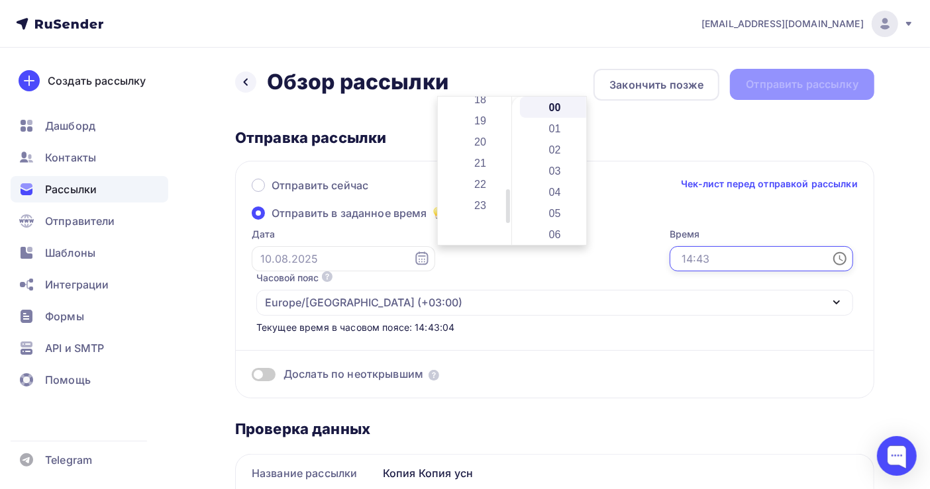
scroll to position [399, 0]
click at [478, 154] on li "21" at bounding box center [482, 153] width 72 height 21
click at [549, 170] on li "03" at bounding box center [556, 170] width 72 height 21
type input "21:03"
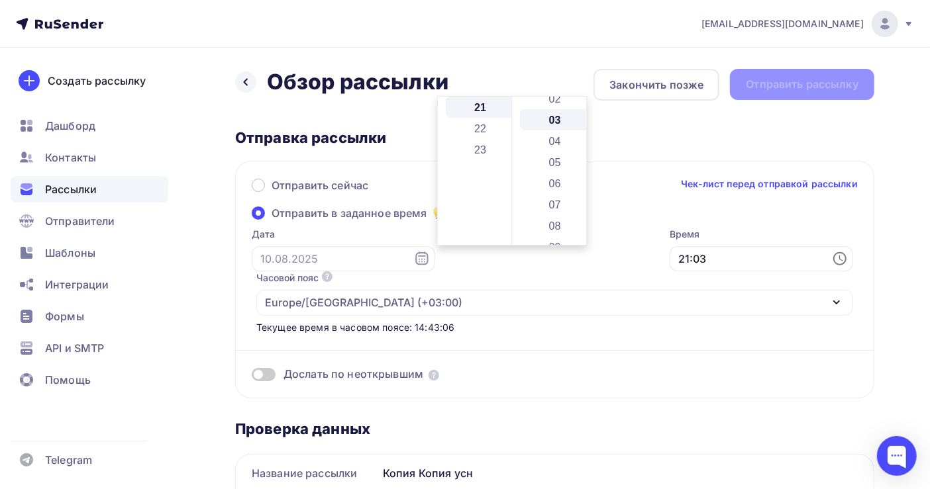
scroll to position [64, 0]
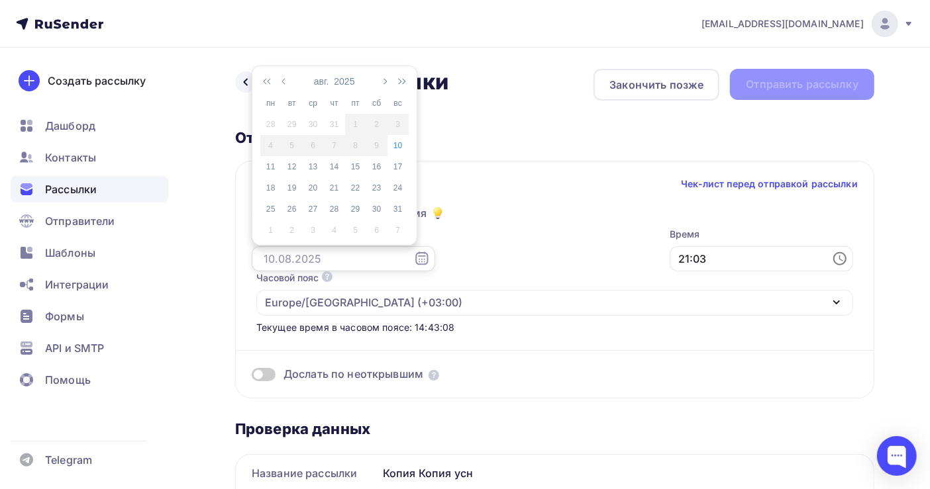
click at [286, 257] on input "text" at bounding box center [343, 258] width 183 height 25
click at [396, 142] on div "10" at bounding box center [397, 146] width 21 height 12
type input "[DATE]"
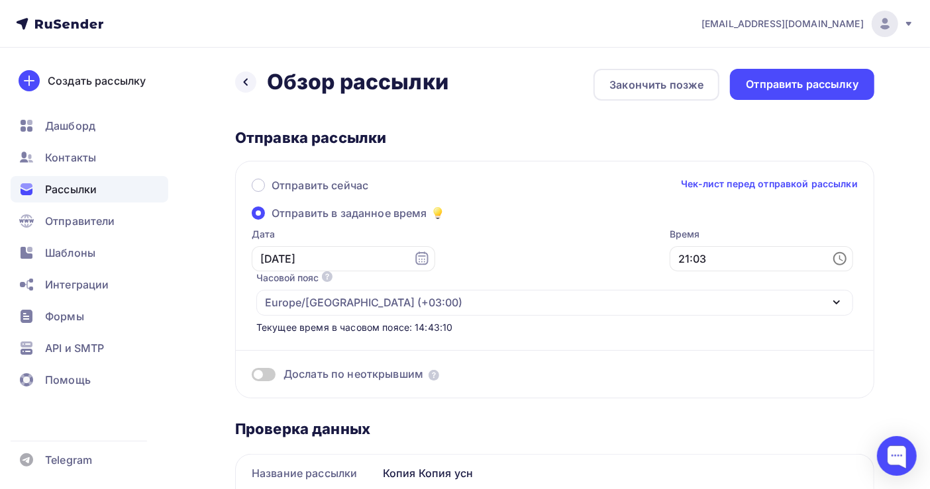
click at [761, 83] on div "Отправить рассылку" at bounding box center [802, 84] width 113 height 15
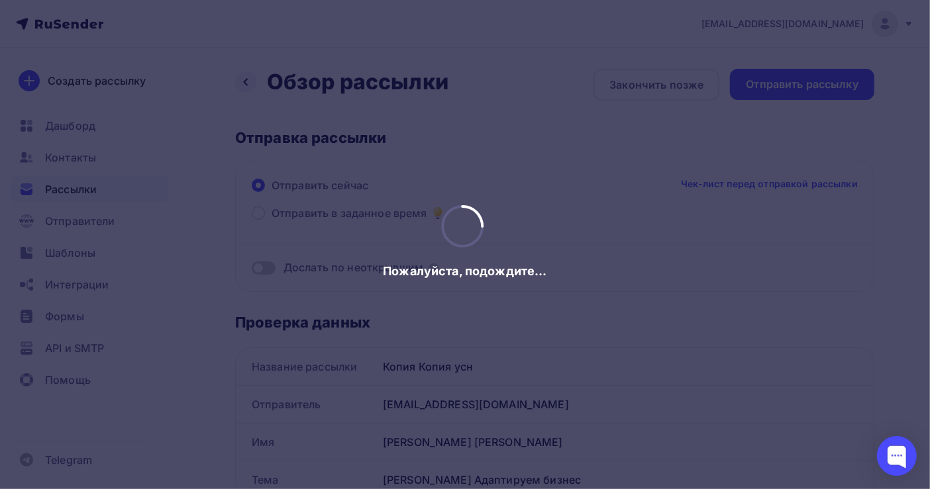
scroll to position [0, 0]
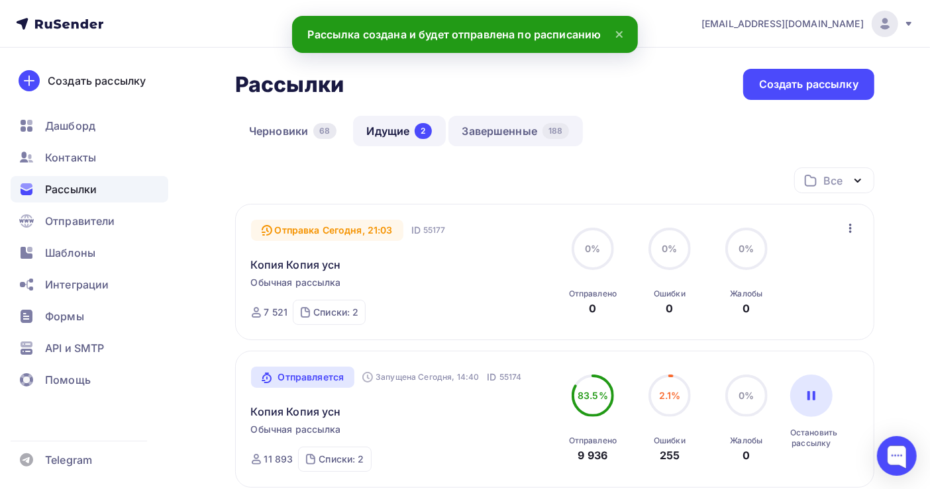
click at [519, 131] on link "Завершенные 188" at bounding box center [515, 131] width 134 height 30
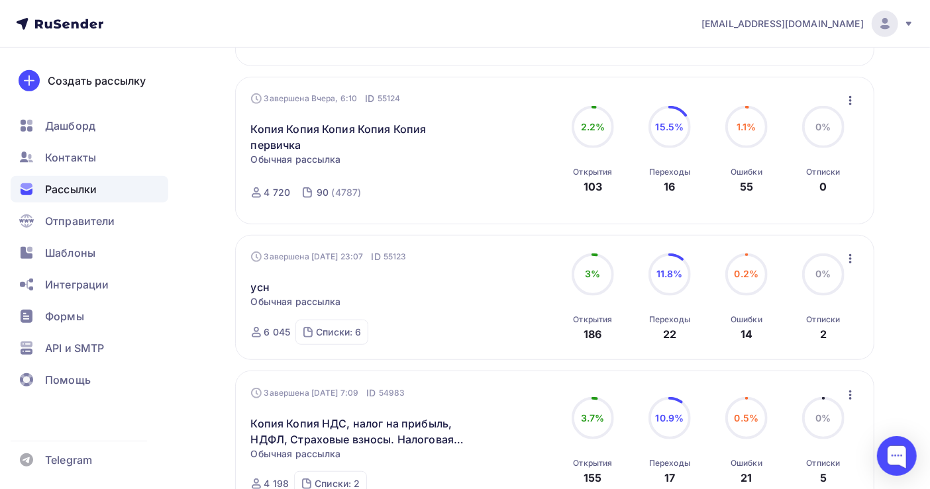
scroll to position [442, 0]
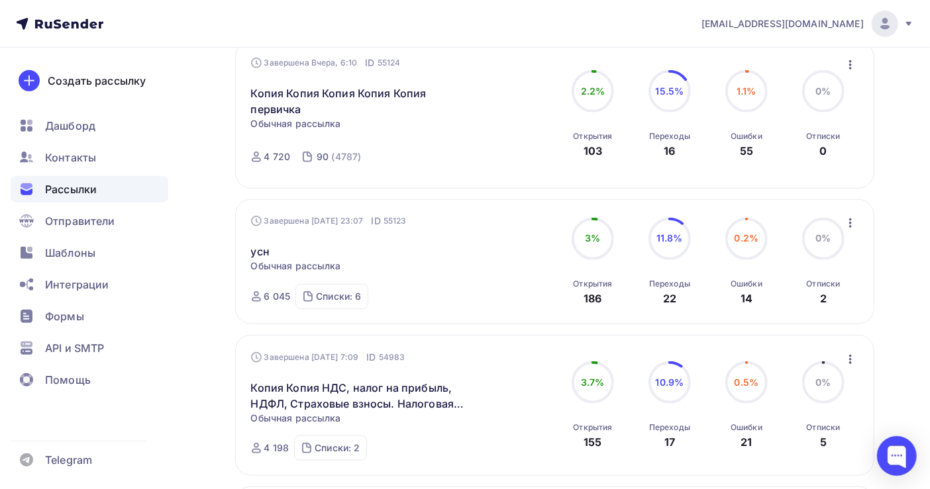
click at [848, 352] on icon "button" at bounding box center [850, 360] width 16 height 16
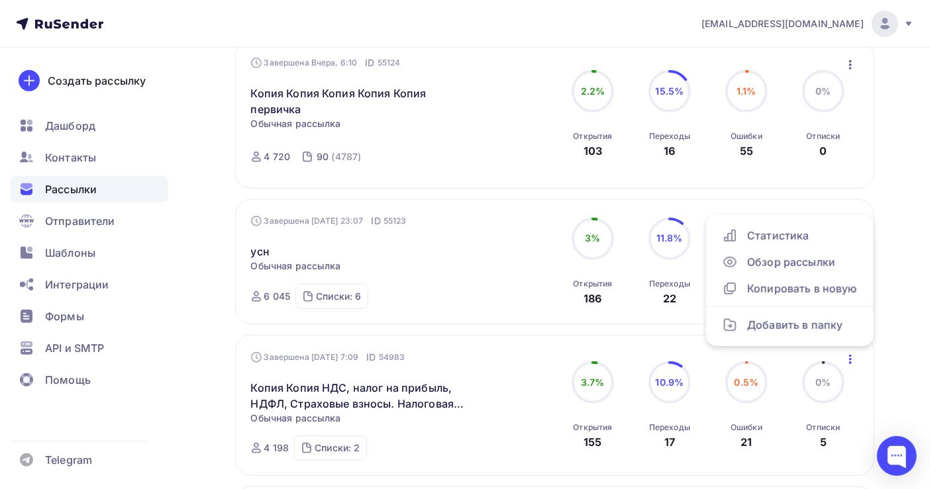
click at [476, 429] on div "Завершена 08.08.2025, 7:09 ID 54983 Копия Копия НДС, налог на прибыль, НДФЛ, Ст…" at bounding box center [401, 406] width 301 height 110
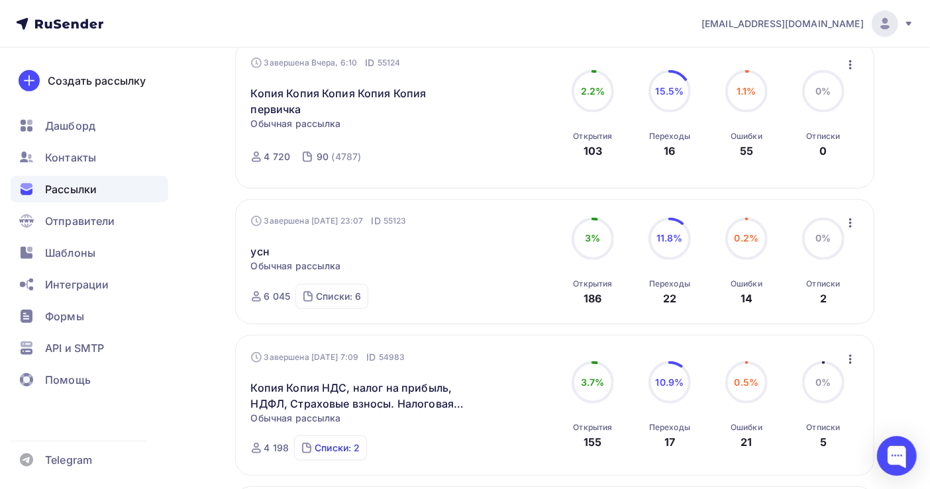
click at [322, 442] on div "Списки: 2" at bounding box center [337, 448] width 45 height 13
click at [482, 351] on div "Завершена 08.08.2025, 7:09 ID 54983 Копия Копия НДС, налог на прибыль, НДФЛ, Ст…" at bounding box center [401, 406] width 301 height 110
click at [846, 352] on icon "button" at bounding box center [850, 360] width 16 height 16
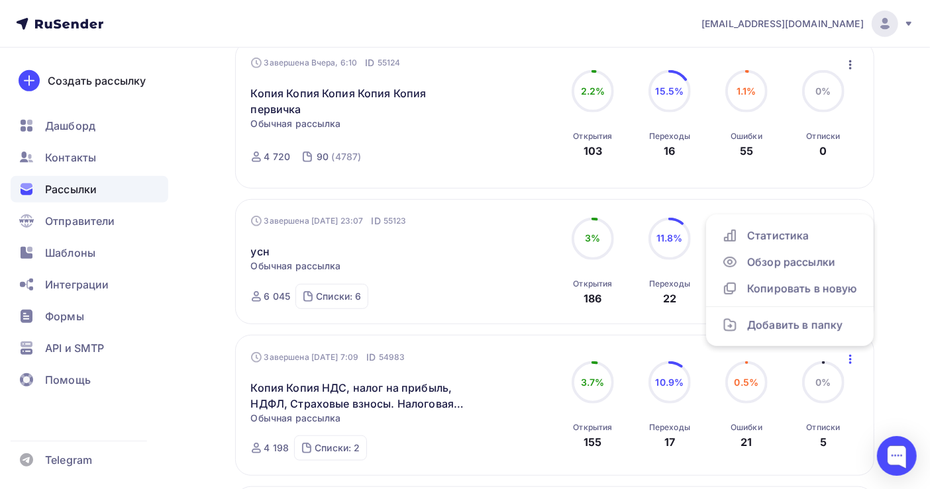
click at [489, 364] on div "Копия Копия НДС, налог на прибыль, НДФЛ, Страховые взносы. Налоговая реформа 20…" at bounding box center [401, 388] width 301 height 48
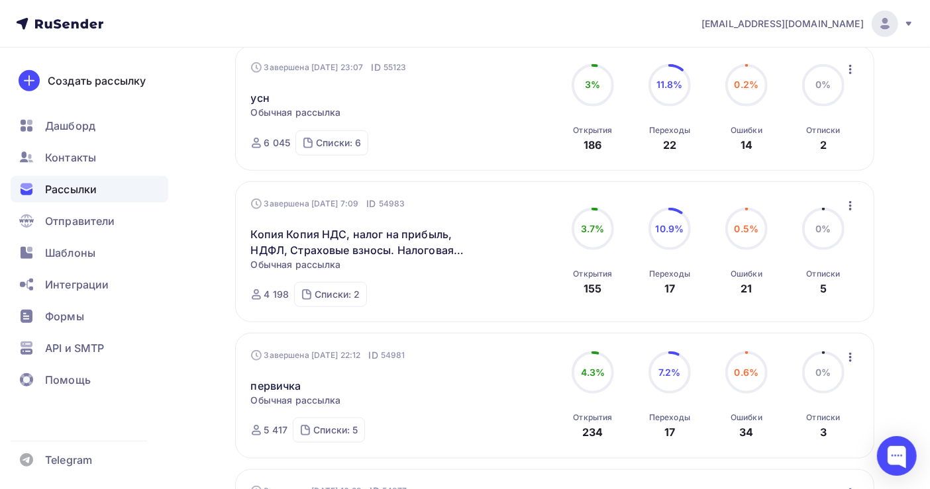
scroll to position [529, 0]
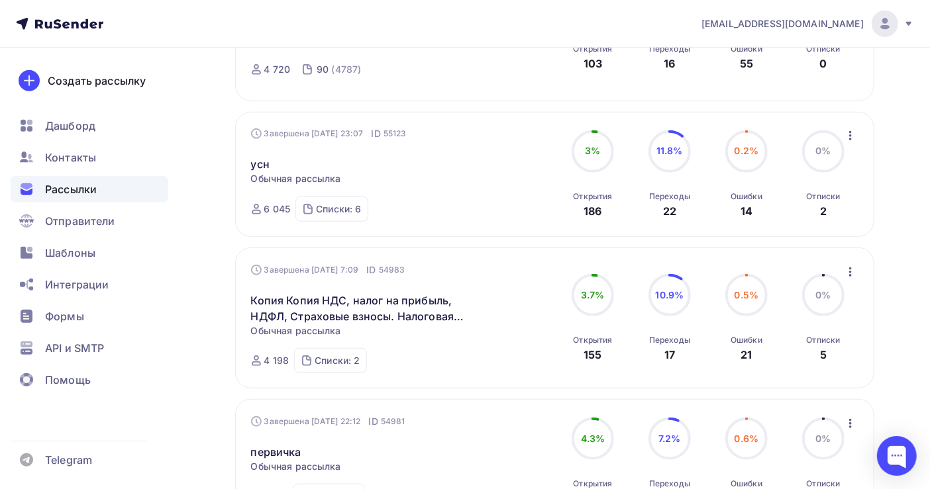
click at [850, 264] on icon "button" at bounding box center [850, 272] width 16 height 16
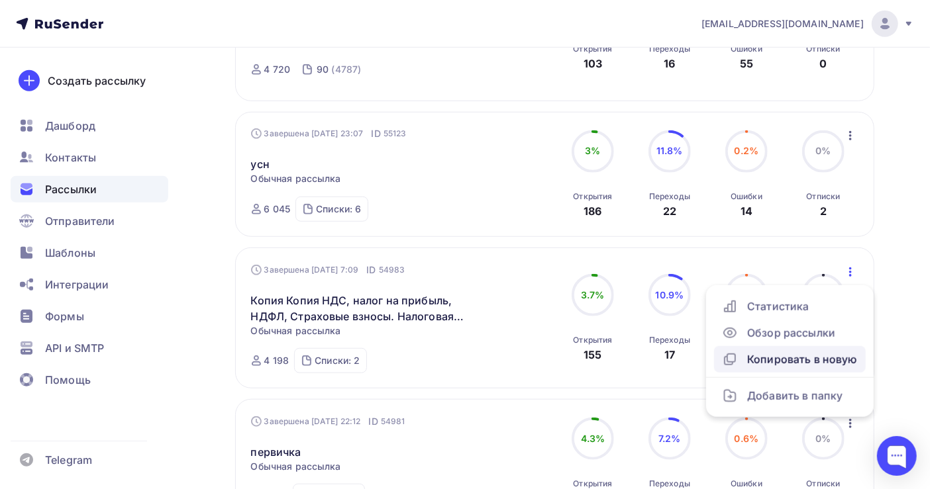
click at [799, 352] on div "Копировать в новую" at bounding box center [790, 360] width 136 height 16
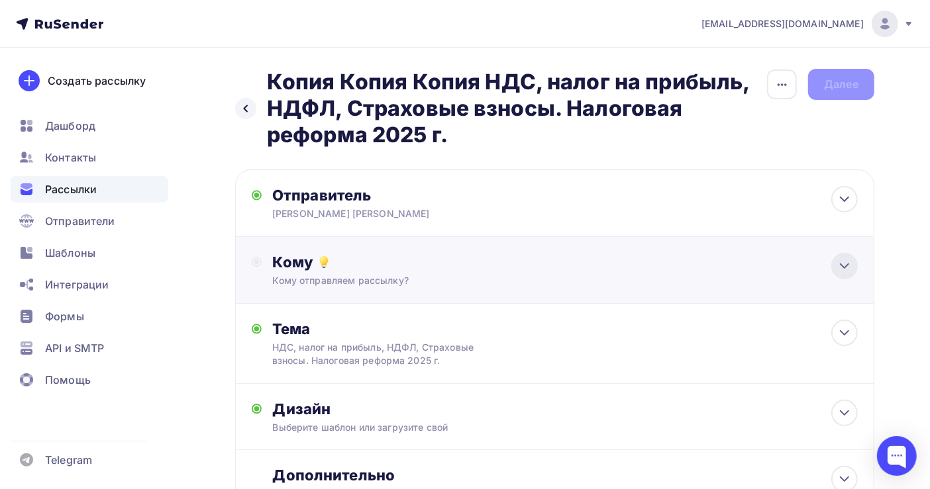
click at [846, 272] on icon at bounding box center [844, 266] width 16 height 16
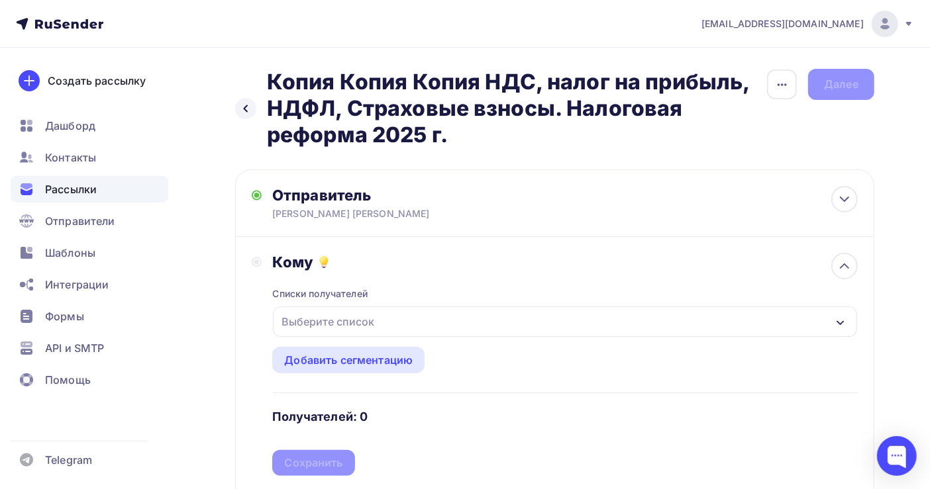
click at [338, 324] on div "Выберите список" at bounding box center [327, 322] width 103 height 24
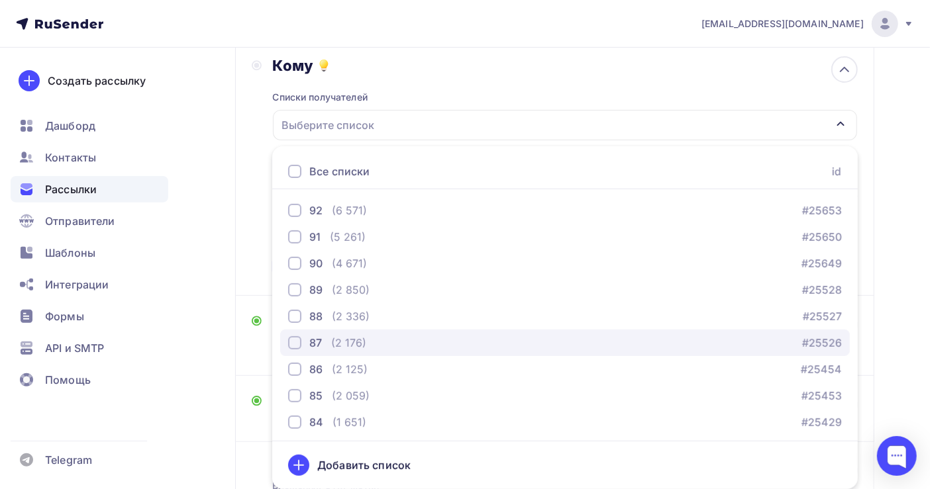
click at [355, 343] on div "(2 176)" at bounding box center [348, 343] width 35 height 16
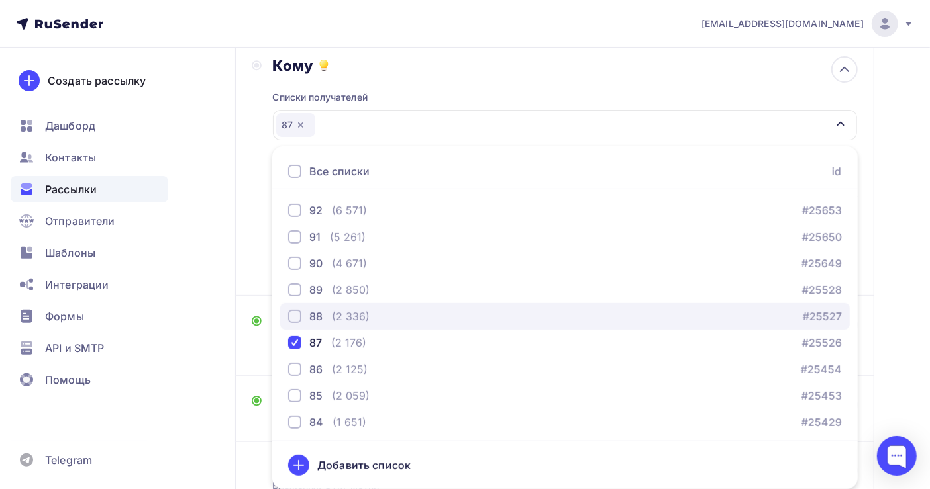
click at [351, 315] on div "(2 336)" at bounding box center [351, 317] width 38 height 16
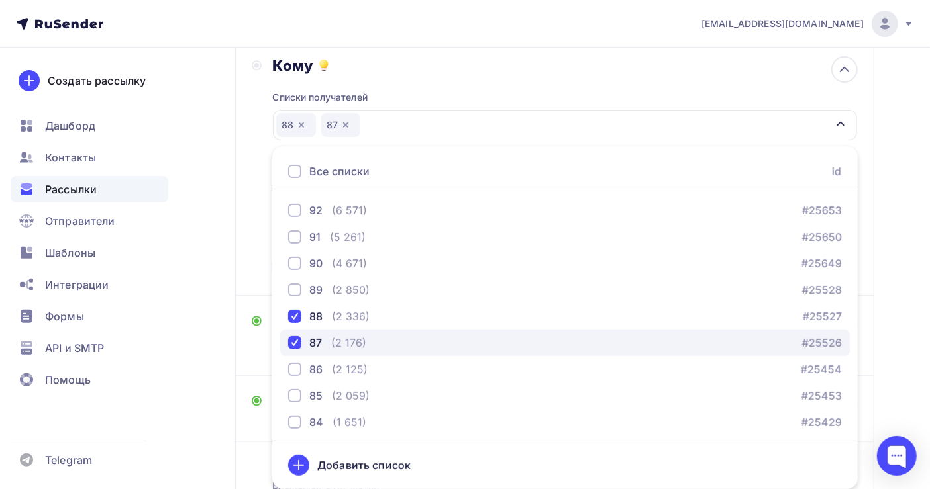
click at [364, 342] on div "(2 176)" at bounding box center [348, 343] width 35 height 16
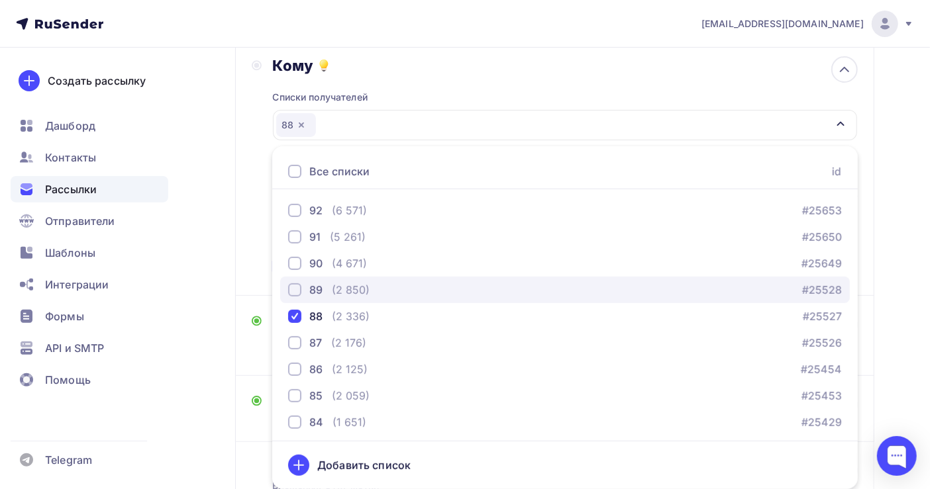
click at [311, 289] on div "89" at bounding box center [315, 290] width 13 height 16
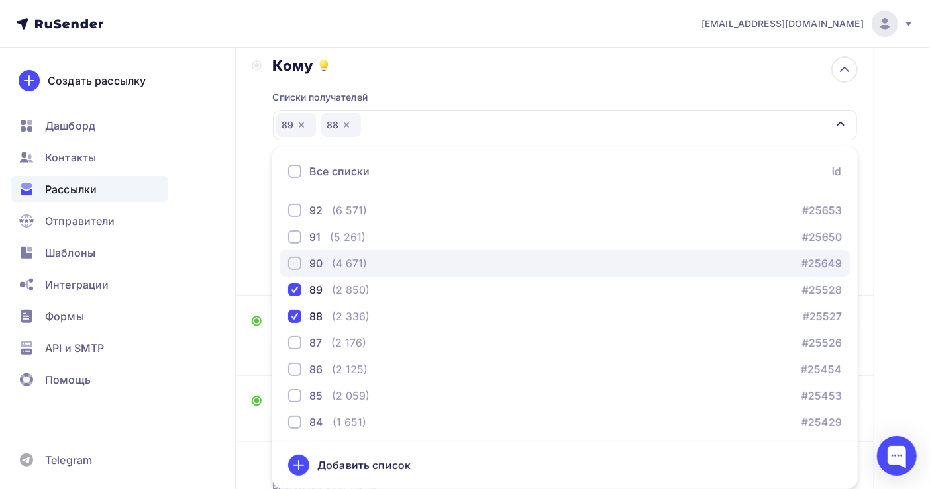
click at [315, 261] on div "90" at bounding box center [315, 264] width 13 height 16
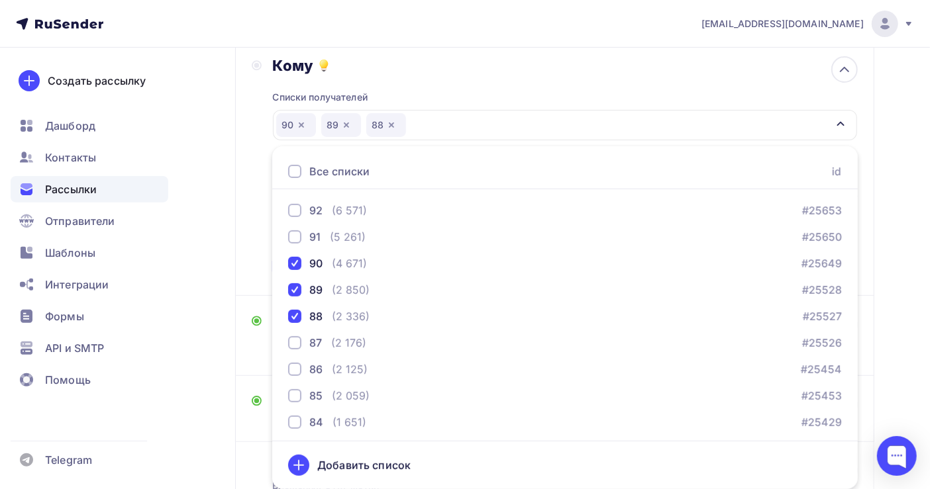
click at [895, 305] on div "Назад Копия Копия Копия НДС, налог на прибыль, НДФЛ, Страховые взносы. Налогова…" at bounding box center [465, 223] width 930 height 744
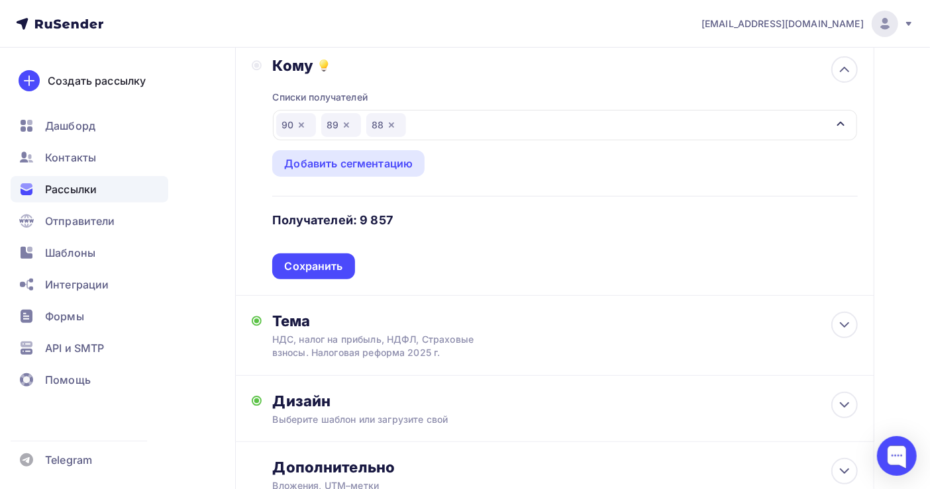
click at [318, 262] on div "Сохранить" at bounding box center [313, 266] width 58 height 15
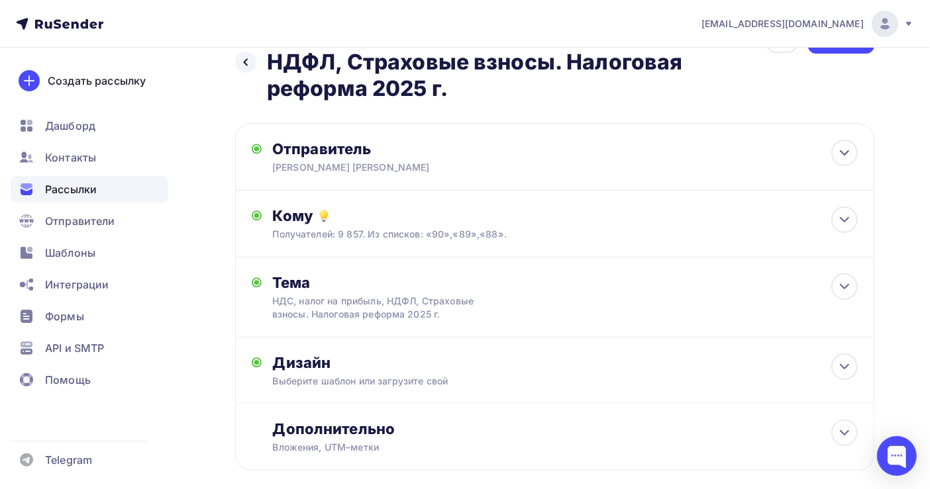
scroll to position [0, 0]
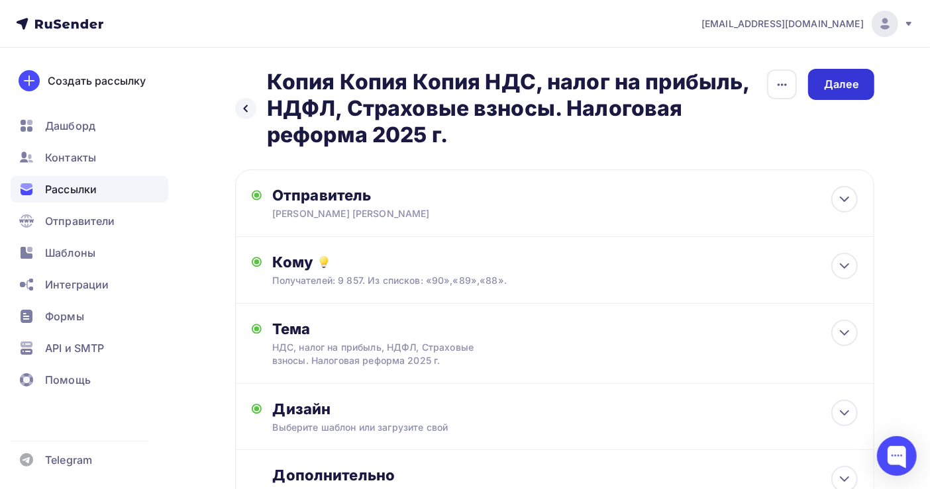
click at [850, 89] on div "Далее" at bounding box center [841, 84] width 34 height 15
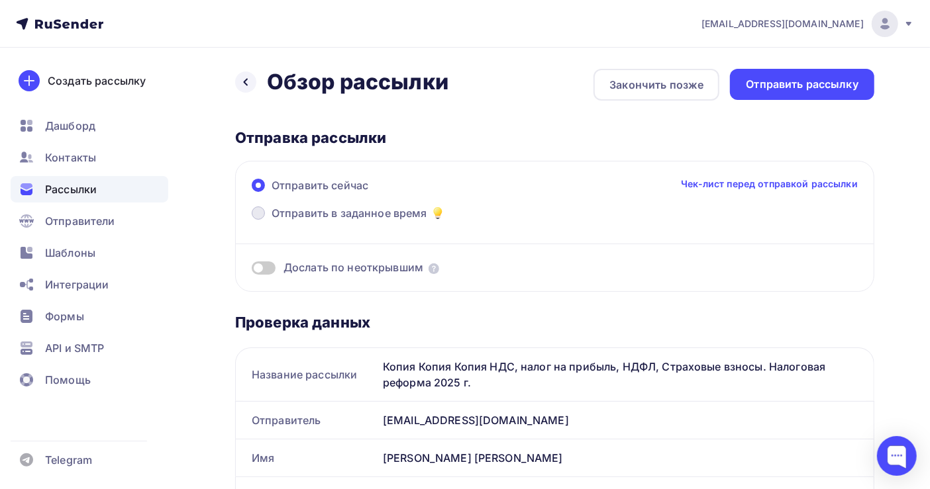
click at [358, 211] on span "Отправить в заданное время" at bounding box center [350, 213] width 156 height 16
click at [272, 221] on input "Отправить в заданное время" at bounding box center [272, 221] width 0 height 0
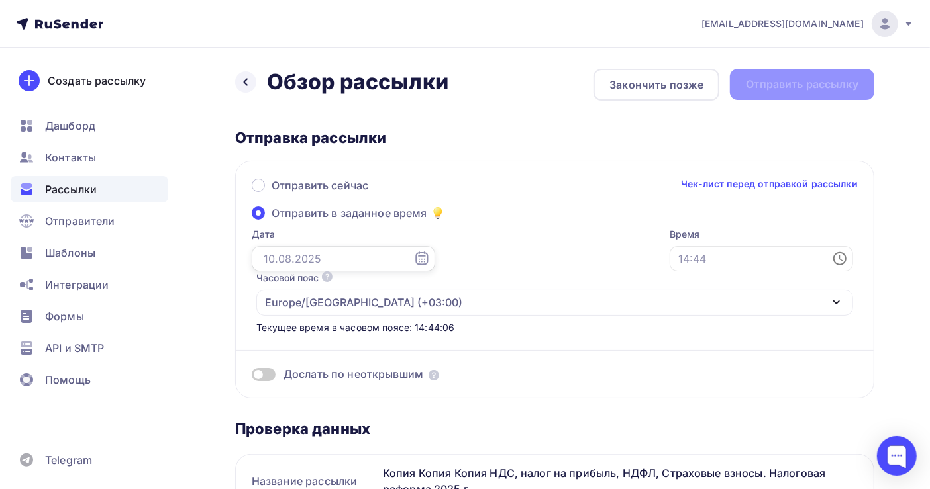
click at [293, 266] on input "text" at bounding box center [343, 258] width 183 height 25
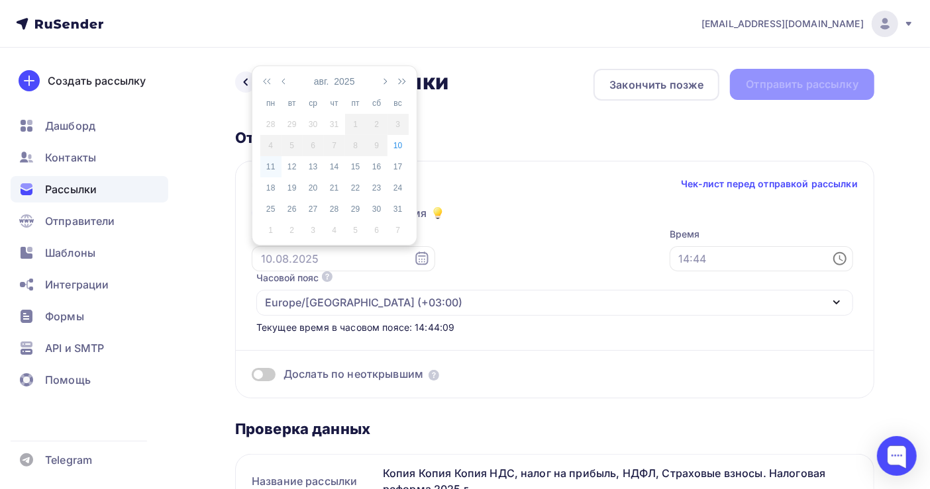
click at [270, 164] on div "11" at bounding box center [270, 167] width 21 height 12
type input "[DATE]"
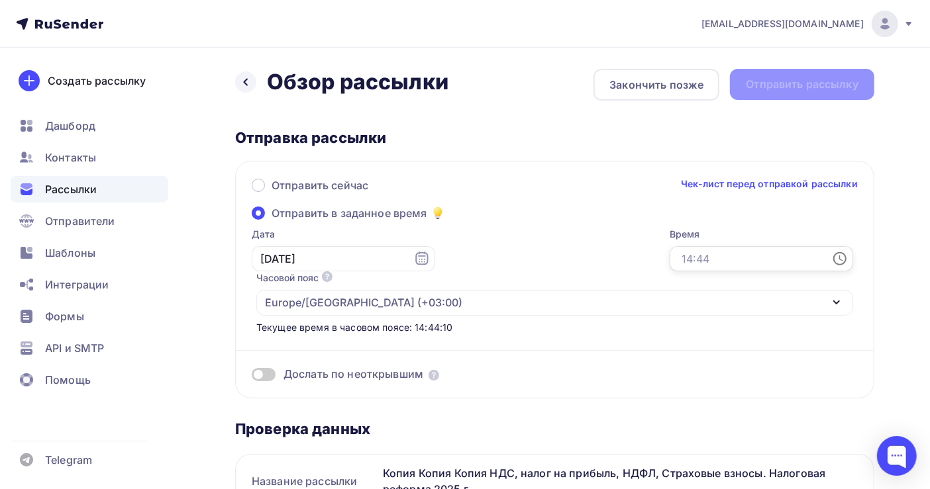
click at [670, 253] on input "text" at bounding box center [761, 258] width 183 height 25
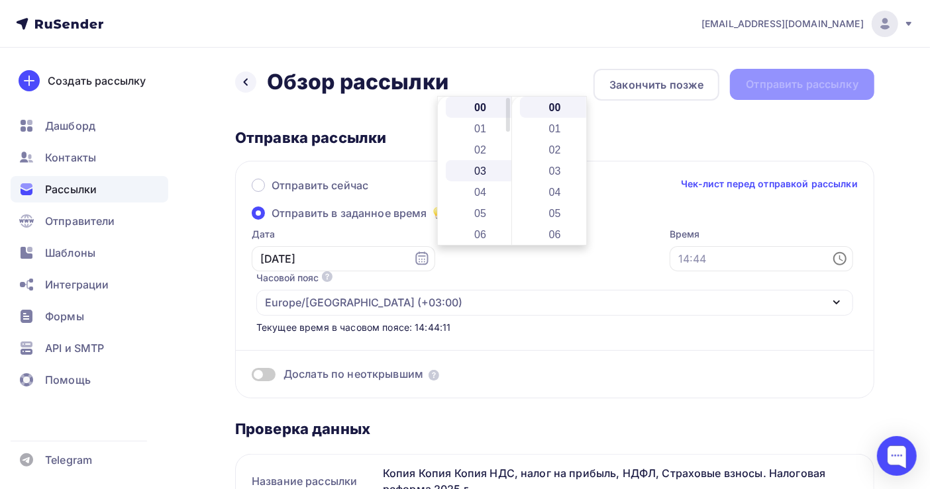
click at [488, 170] on li "03" at bounding box center [482, 170] width 72 height 21
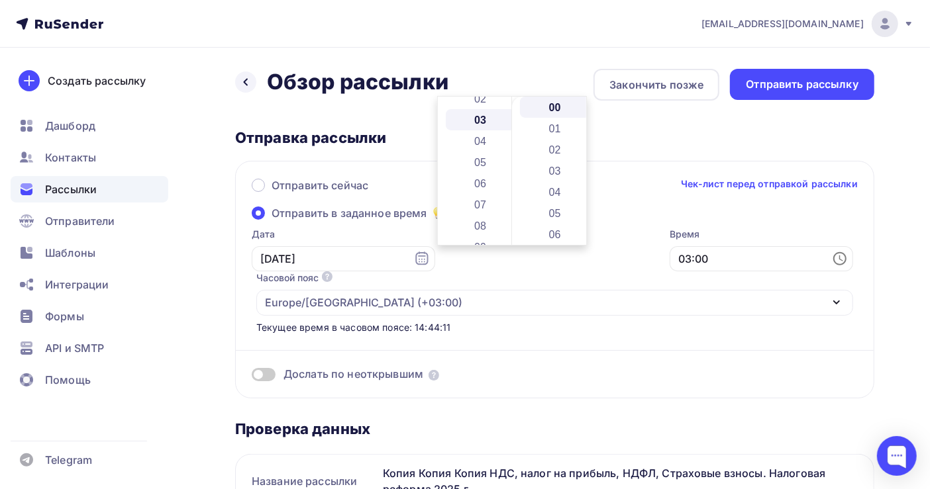
scroll to position [64, 0]
click at [556, 164] on li "03" at bounding box center [556, 170] width 72 height 21
type input "03:03"
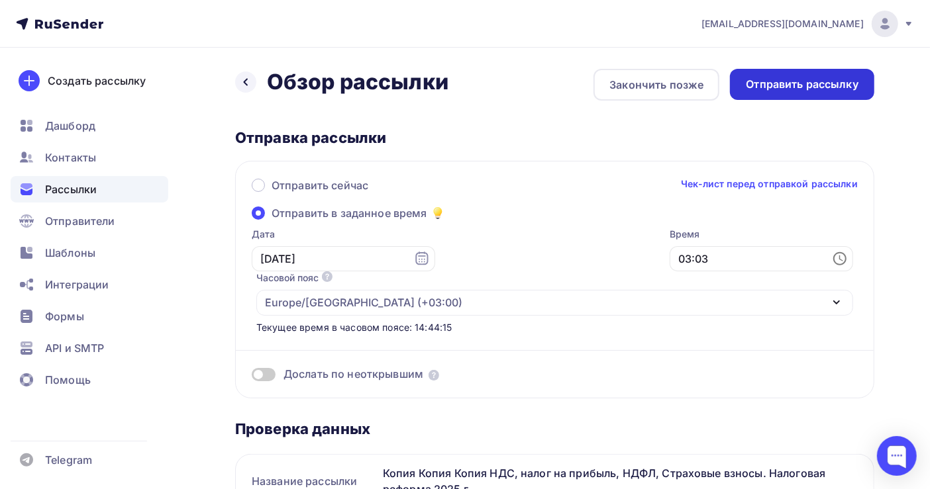
click at [778, 79] on div "Отправить рассылку" at bounding box center [802, 84] width 113 height 15
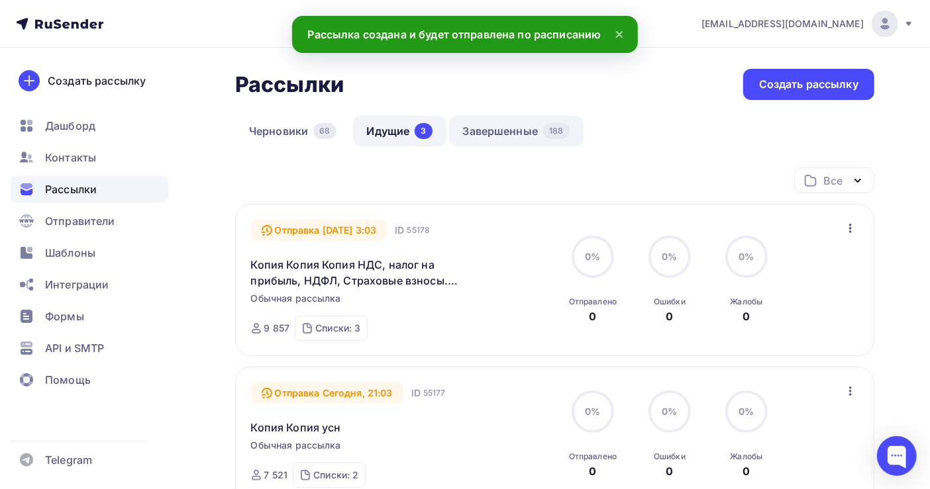
click at [488, 132] on link "Завершенные 188" at bounding box center [516, 131] width 134 height 30
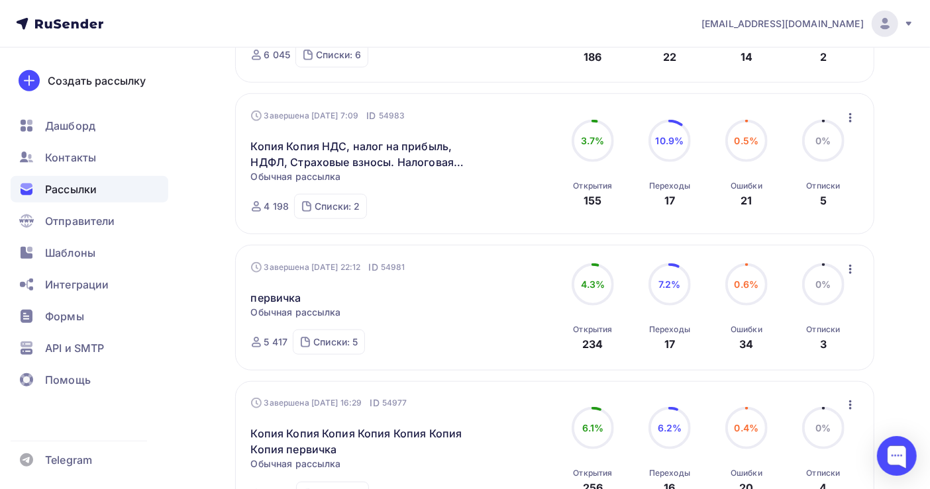
scroll to position [529, 0]
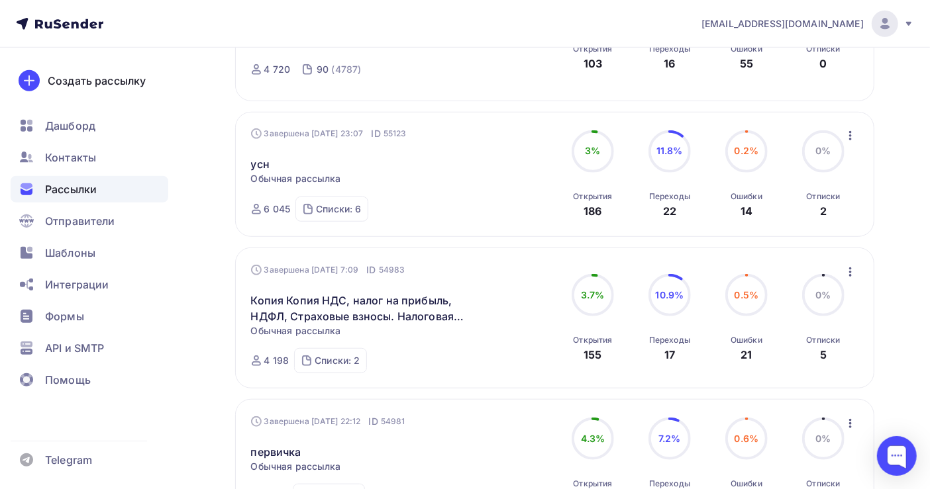
click at [850, 268] on icon "button" at bounding box center [850, 272] width 3 height 9
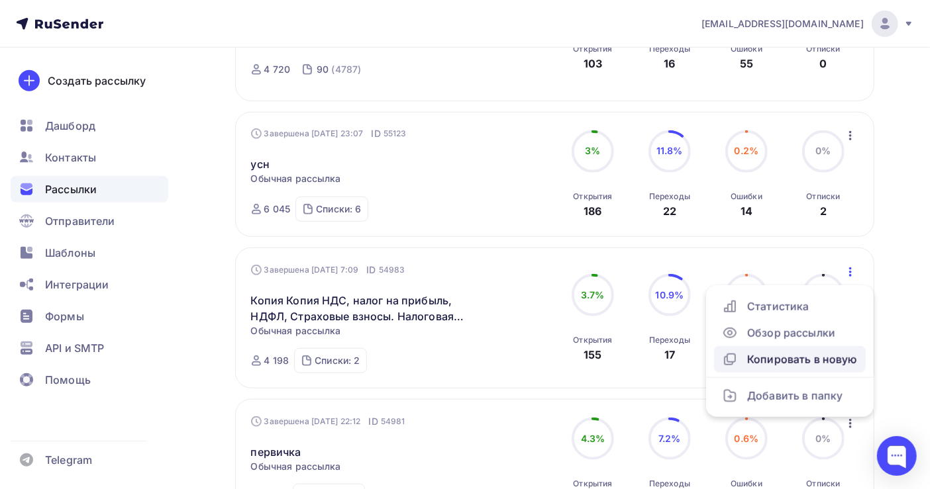
click at [807, 352] on div "Копировать в новую" at bounding box center [790, 360] width 136 height 16
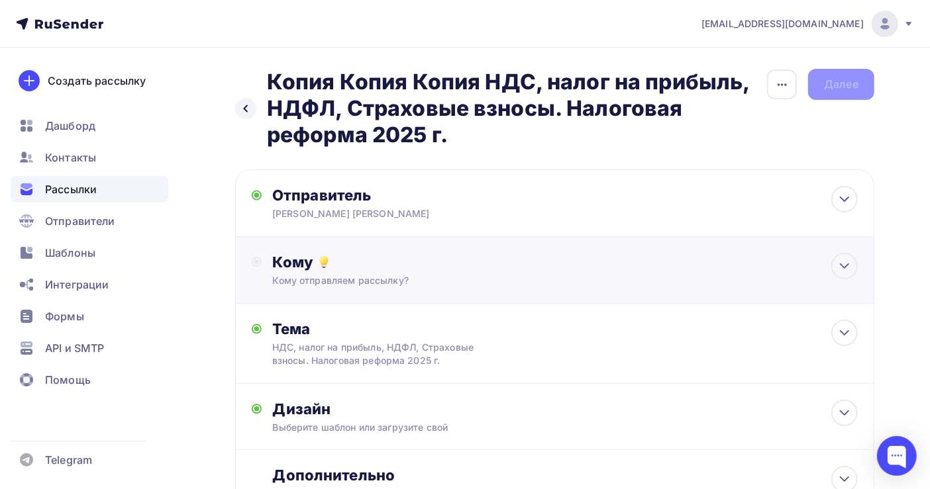
click at [349, 275] on div "Кому отправляем рассылку?" at bounding box center [535, 280] width 527 height 13
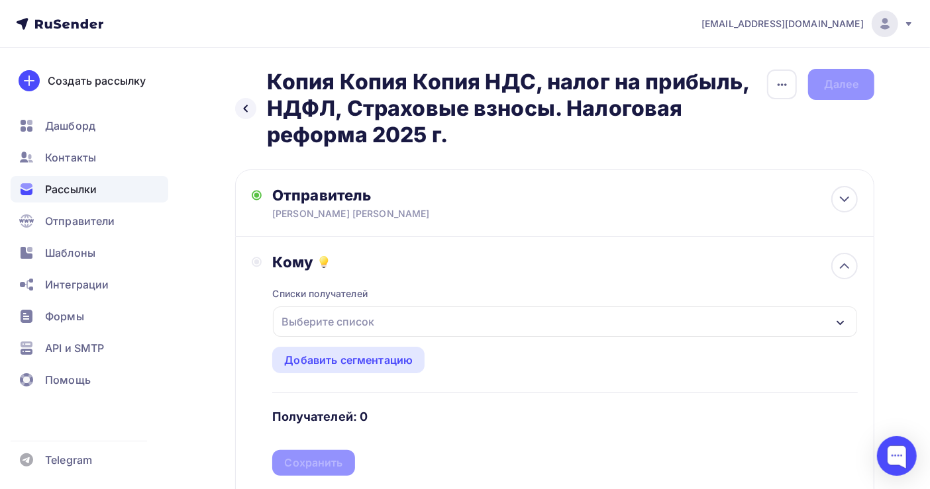
click at [354, 329] on div "Выберите список" at bounding box center [327, 322] width 103 height 24
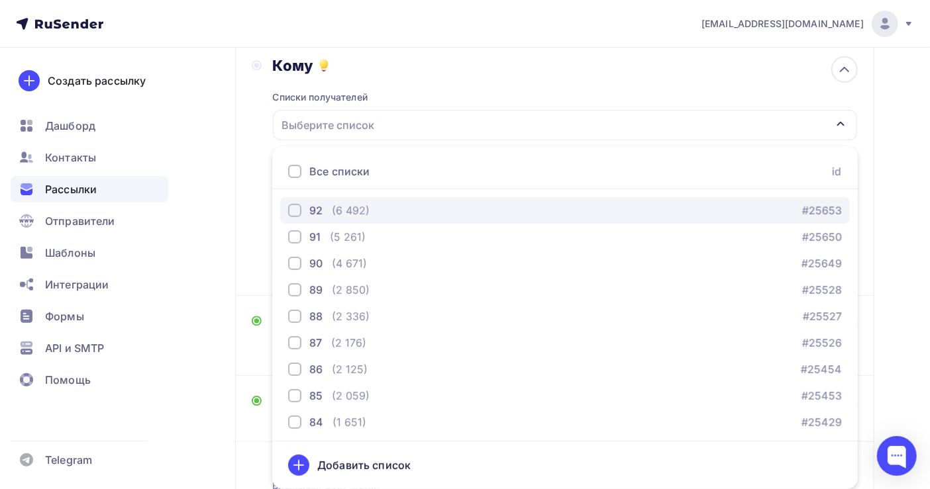
click at [350, 213] on div "(6 492)" at bounding box center [351, 211] width 38 height 16
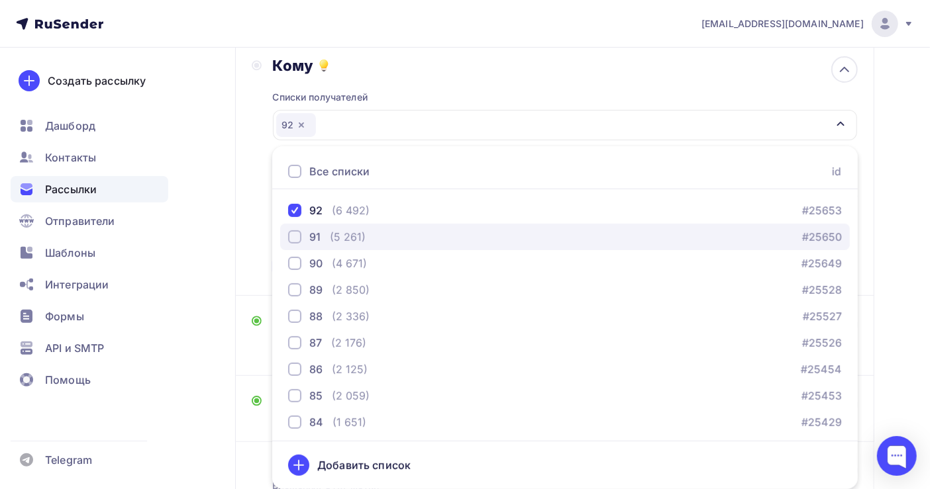
click at [358, 240] on div "(5 261)" at bounding box center [348, 237] width 36 height 16
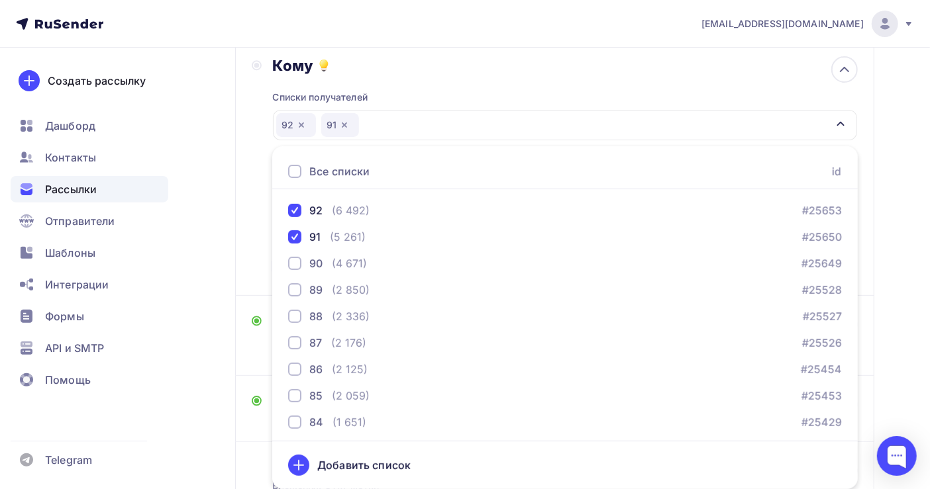
click at [902, 266] on div "Назад Копия Копия Копия НДС, налог на прибыль, НДФЛ, Страховые взносы. Налогова…" at bounding box center [465, 223] width 930 height 744
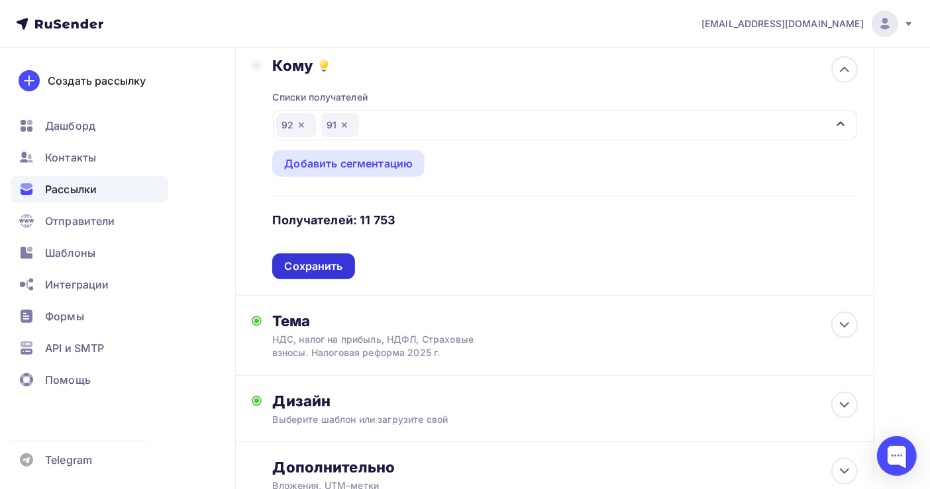
click at [320, 265] on div "Сохранить" at bounding box center [313, 266] width 58 height 15
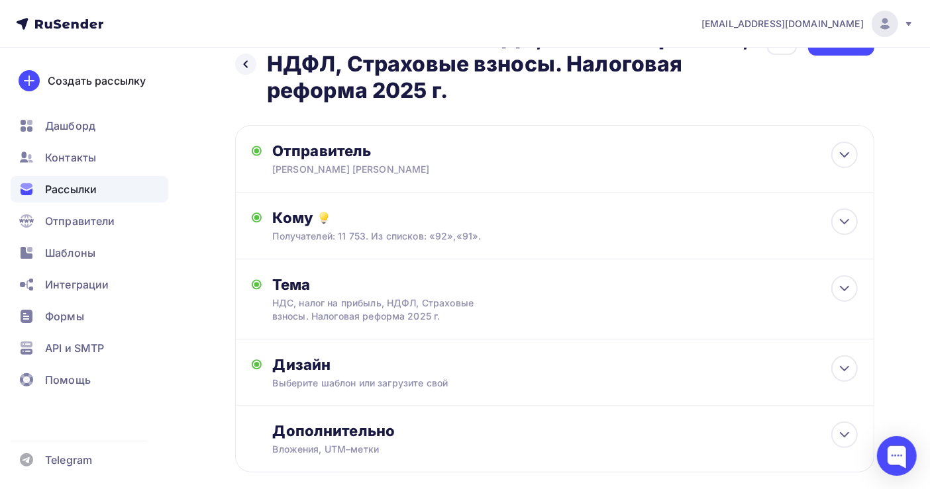
scroll to position [0, 0]
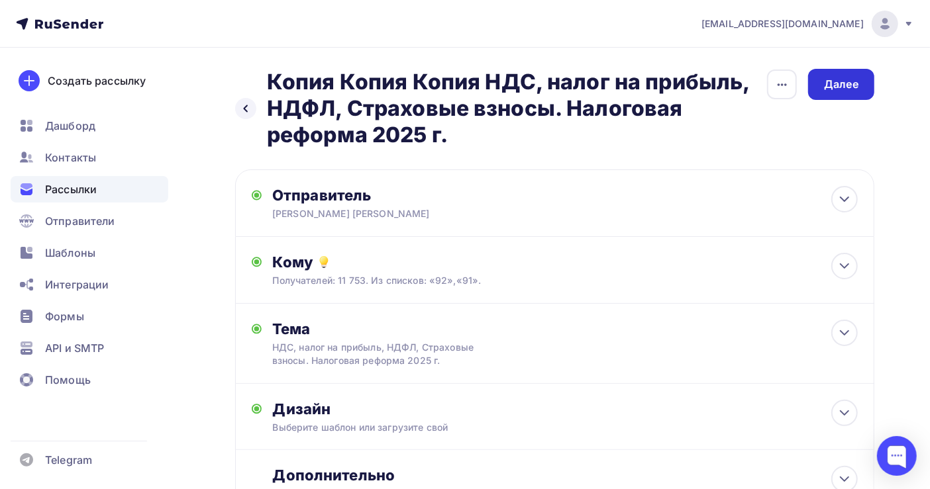
click at [829, 85] on div "Далее" at bounding box center [841, 84] width 34 height 15
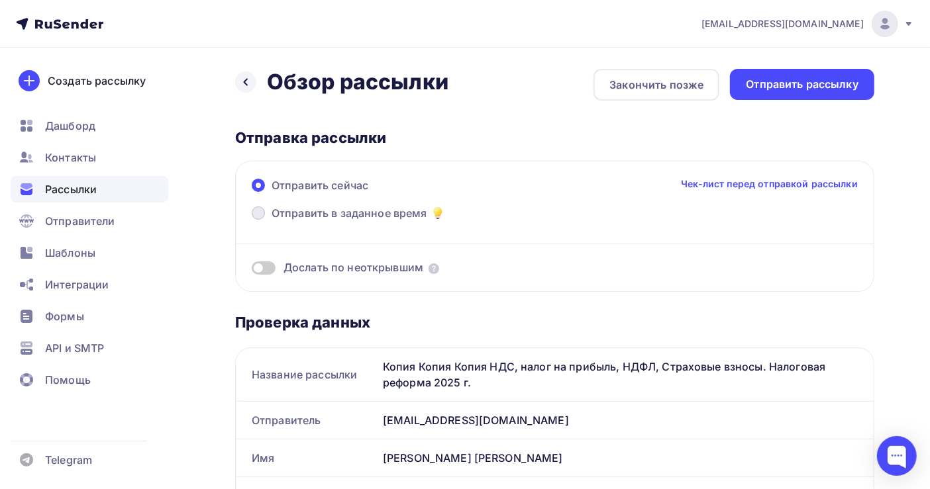
click at [366, 215] on span "Отправить в заданное время" at bounding box center [350, 213] width 156 height 16
click at [272, 221] on input "Отправить в заданное время" at bounding box center [272, 221] width 0 height 0
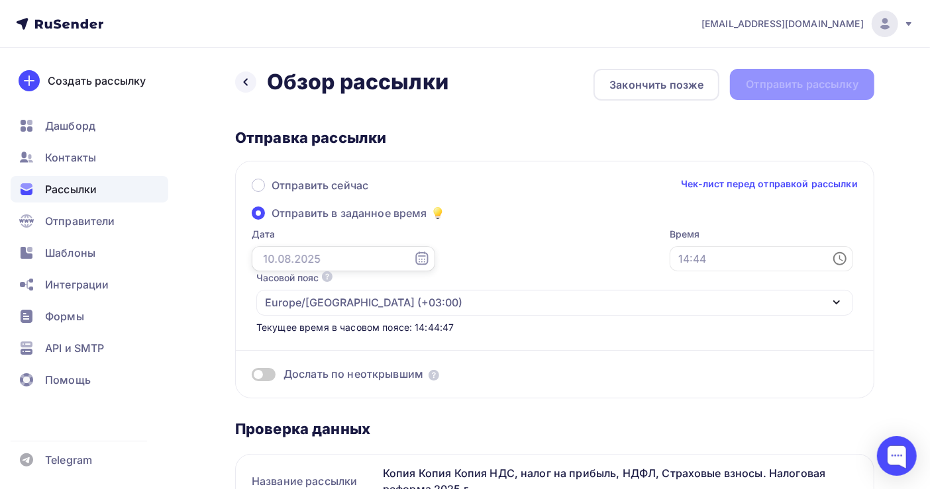
click at [283, 264] on input "text" at bounding box center [343, 258] width 183 height 25
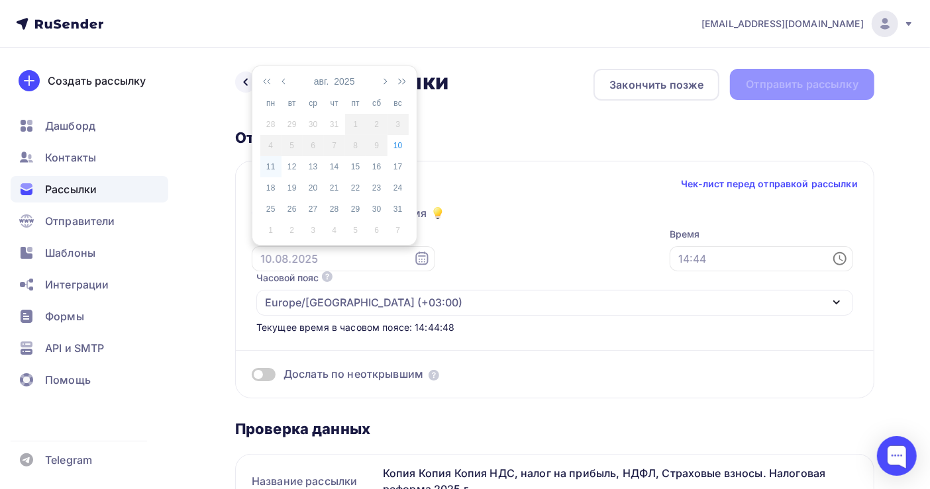
click at [271, 165] on div "11" at bounding box center [270, 167] width 21 height 12
type input "[DATE]"
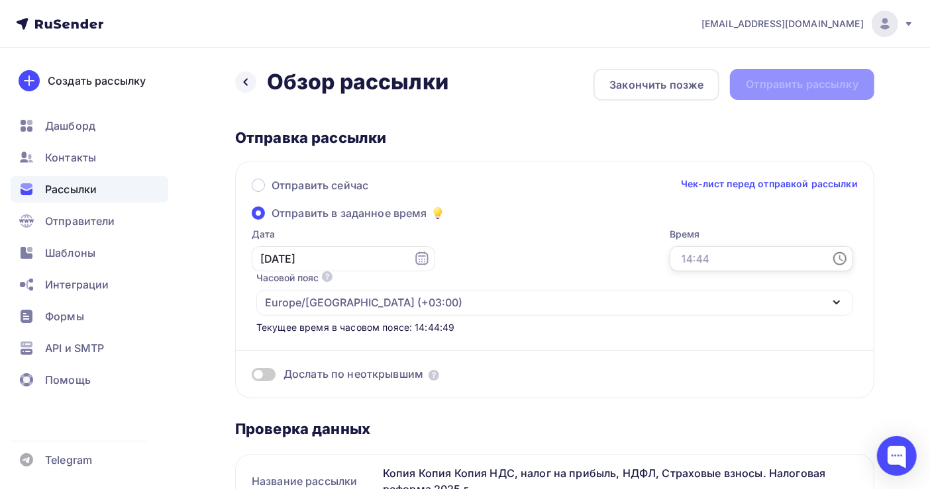
click at [670, 262] on input "text" at bounding box center [761, 258] width 183 height 25
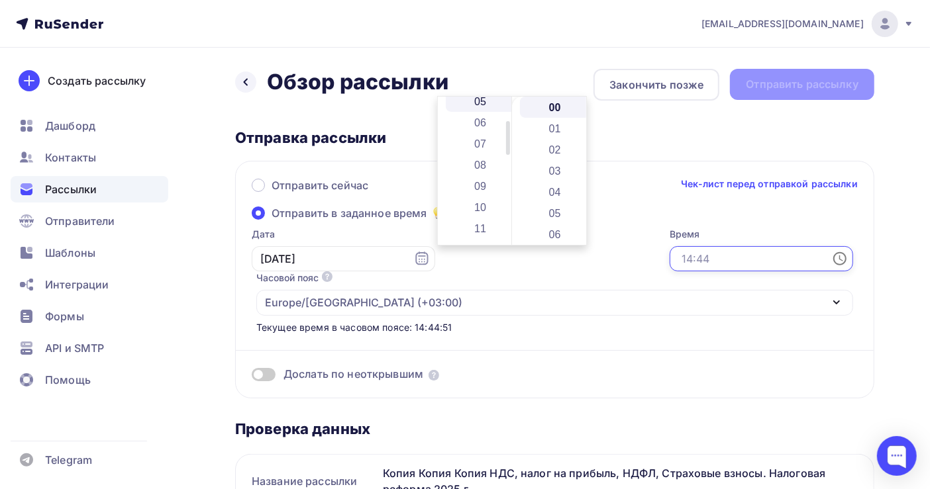
scroll to position [88, 0]
click at [488, 187] on li "08" at bounding box center [482, 188] width 72 height 21
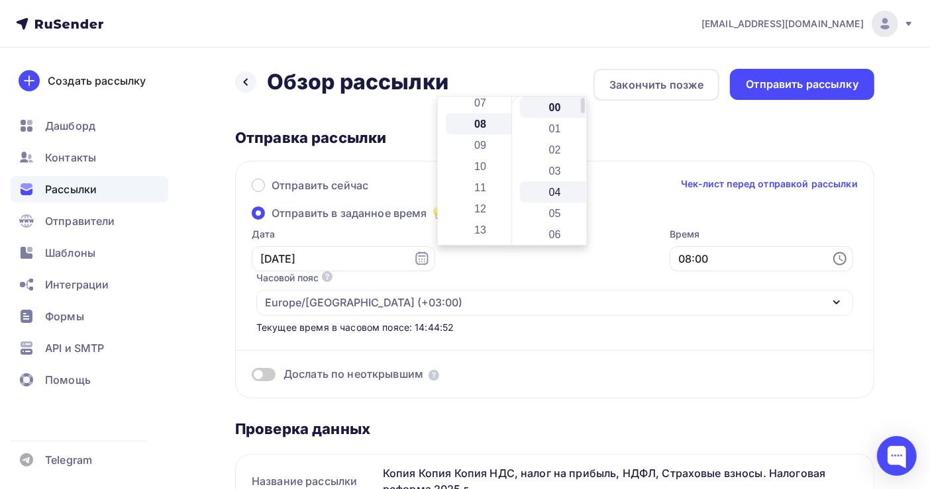
scroll to position [170, 0]
click at [552, 211] on li "05" at bounding box center [556, 213] width 72 height 21
type input "08:05"
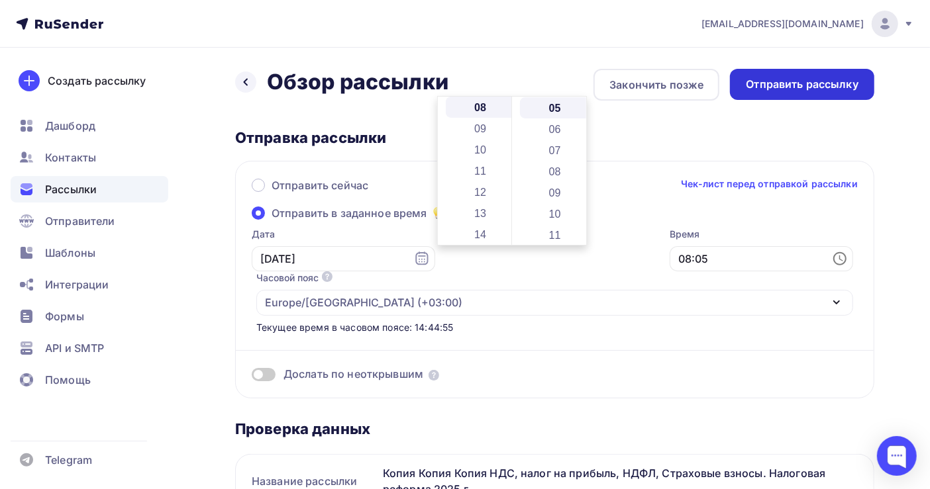
click at [811, 72] on div "Отправить рассылку" at bounding box center [802, 84] width 144 height 31
